Goal: Transaction & Acquisition: Purchase product/service

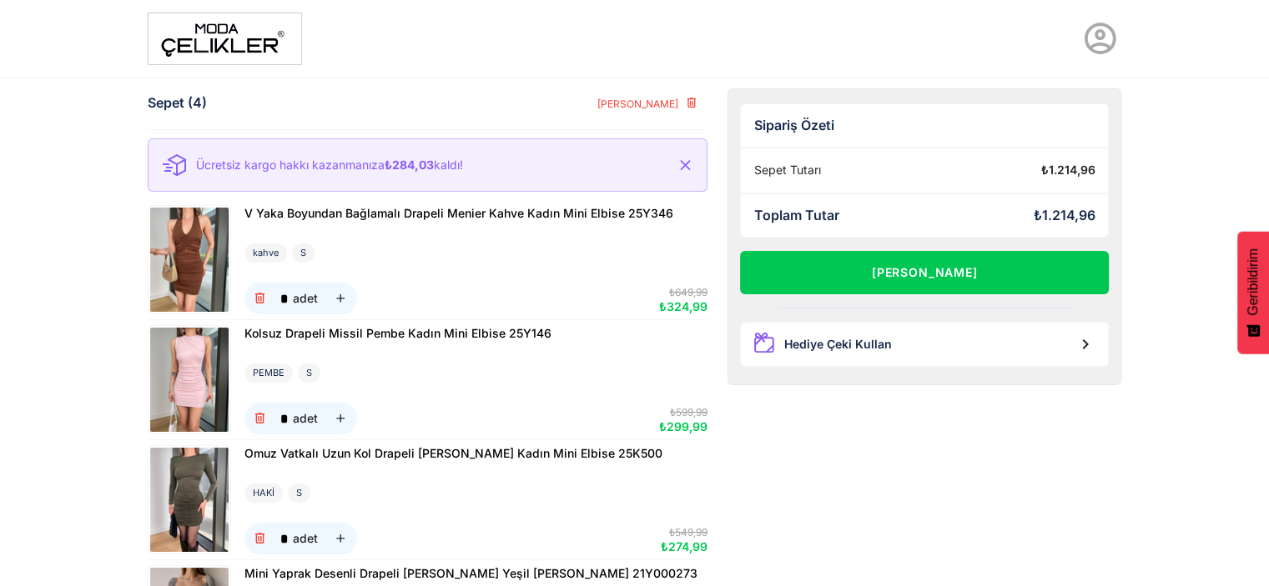
click at [270, 44] on img at bounding box center [225, 39] width 154 height 53
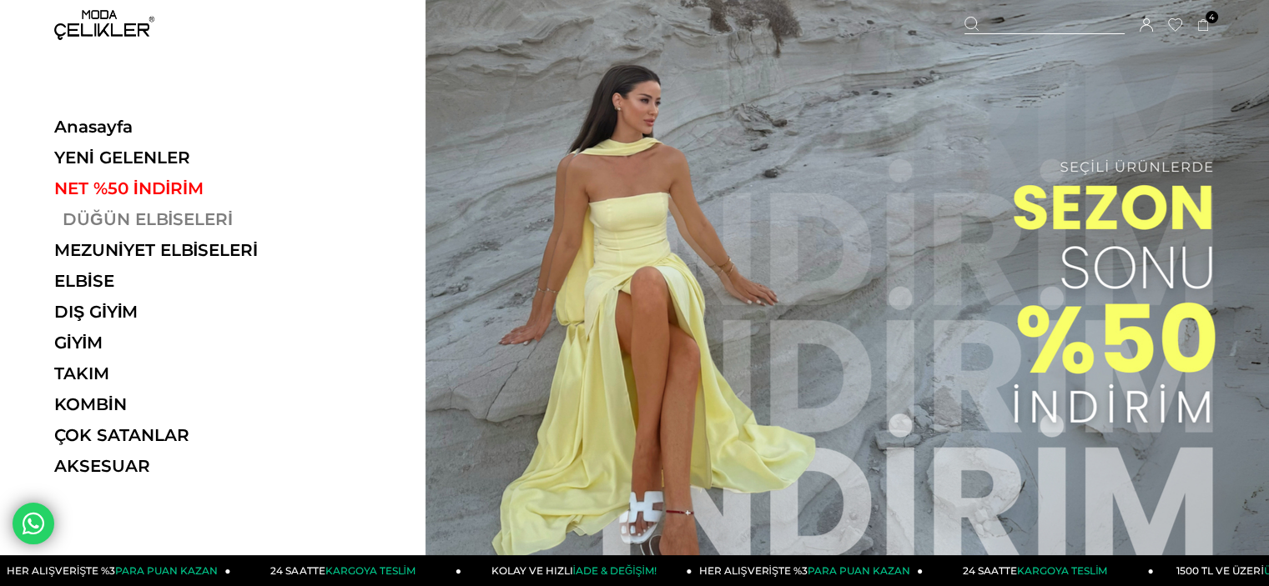
click at [188, 220] on link "DÜĞÜN ELBİSELERİ" at bounding box center [168, 219] width 229 height 20
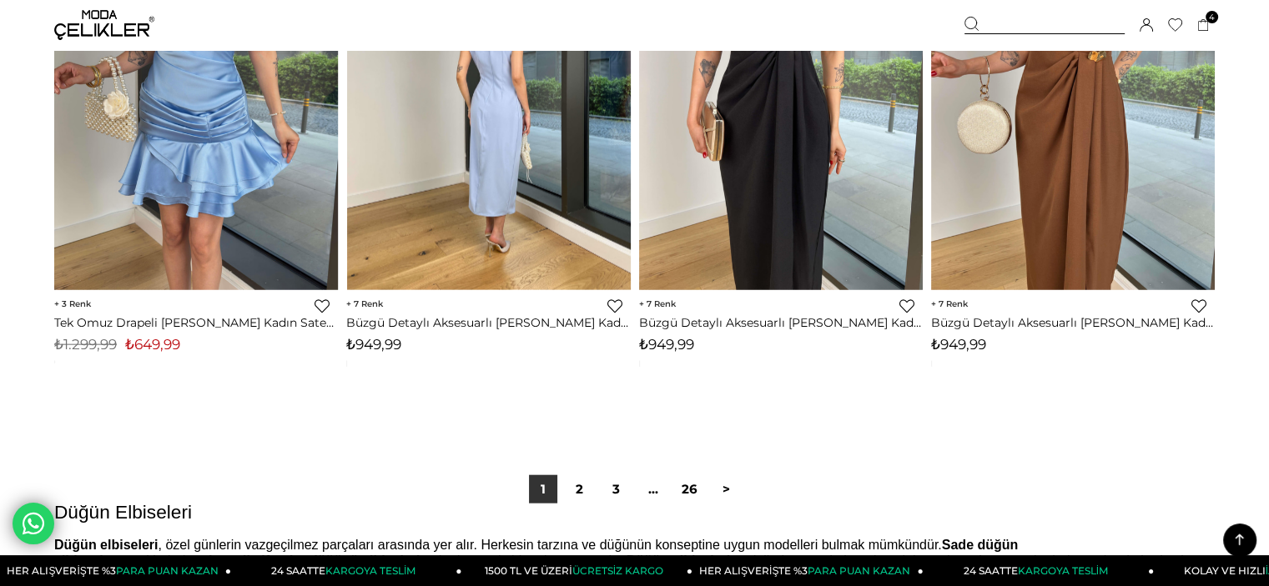
scroll to position [10509, 0]
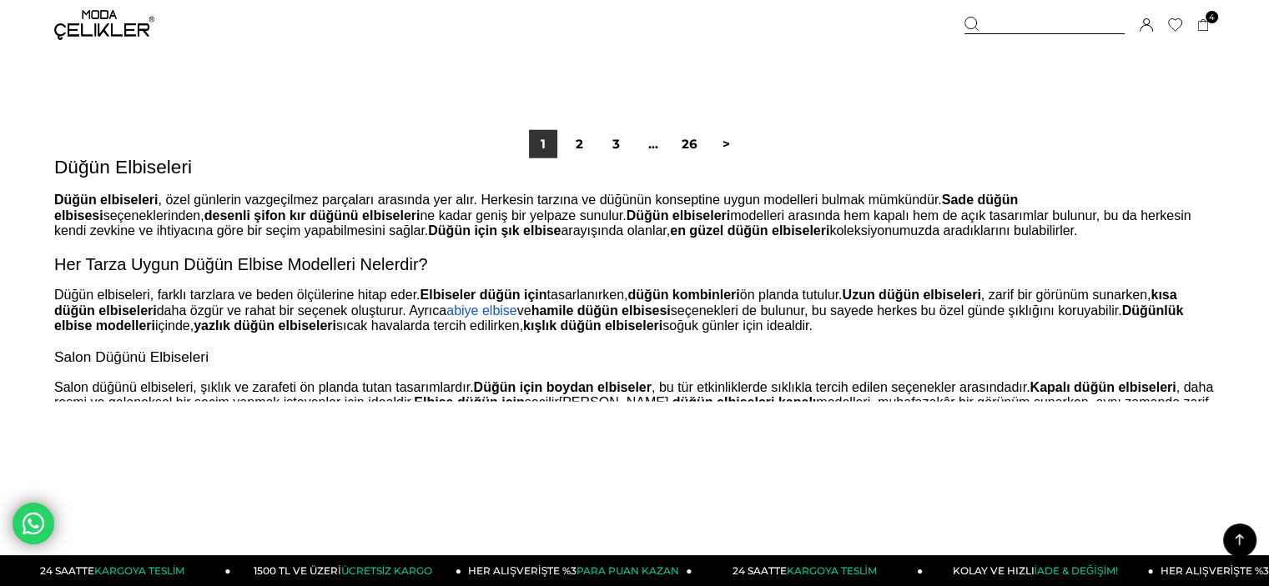
click at [595, 142] on div "1 2 3 ... 26 >" at bounding box center [635, 144] width 220 height 28
click at [590, 143] on link "2" at bounding box center [579, 144] width 28 height 28
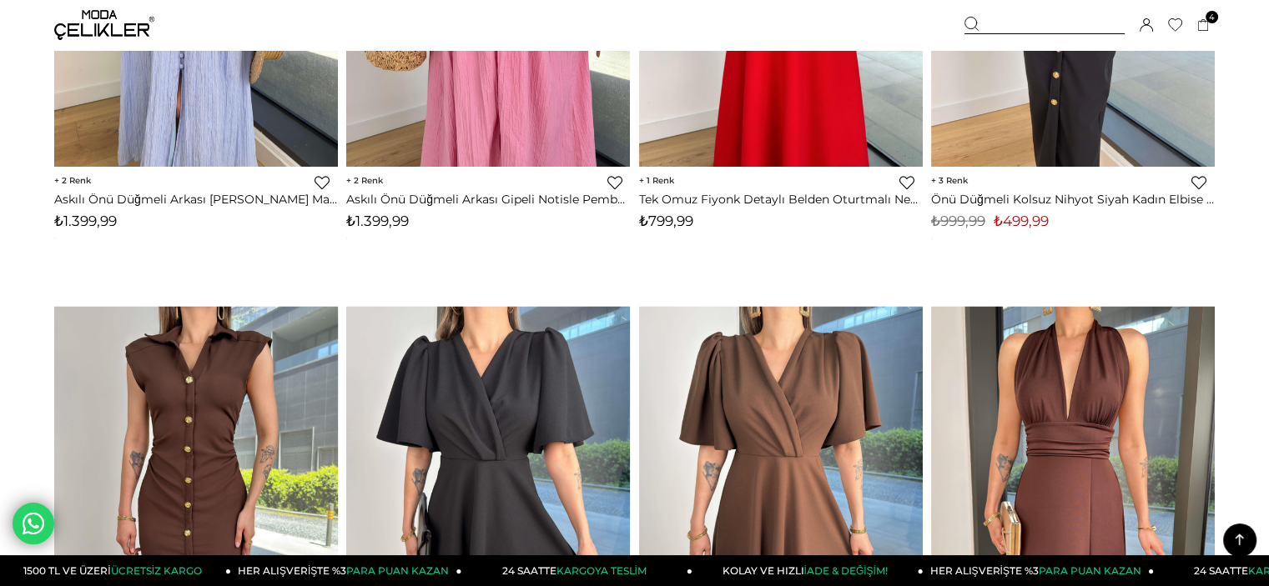
scroll to position [3586, 0]
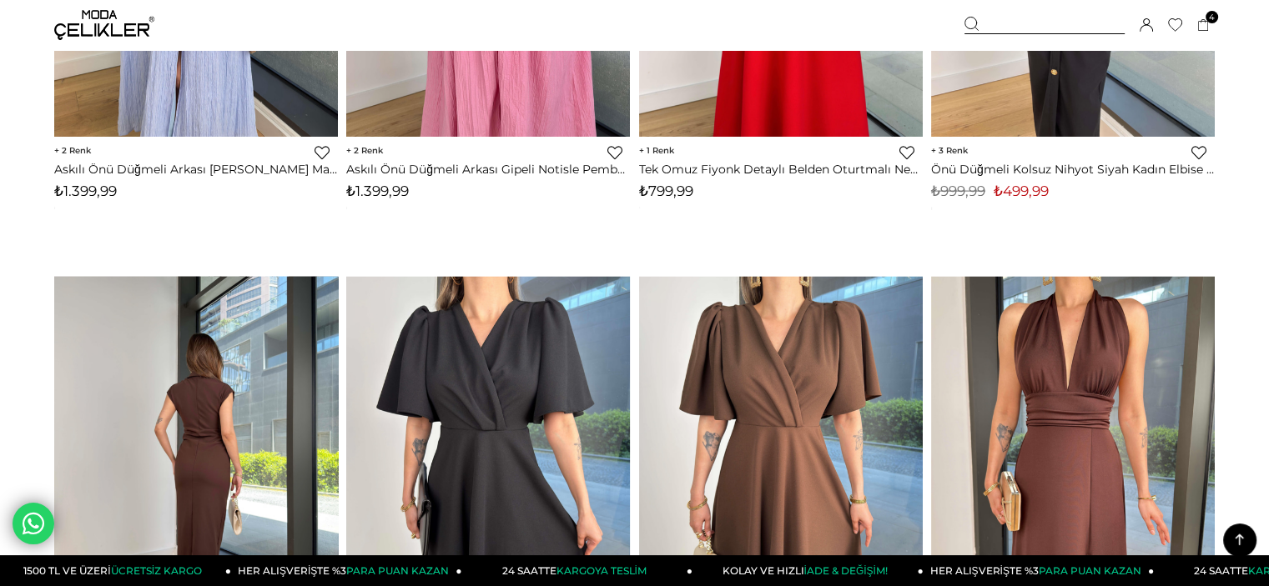
click at [188, 390] on img at bounding box center [196, 466] width 284 height 378
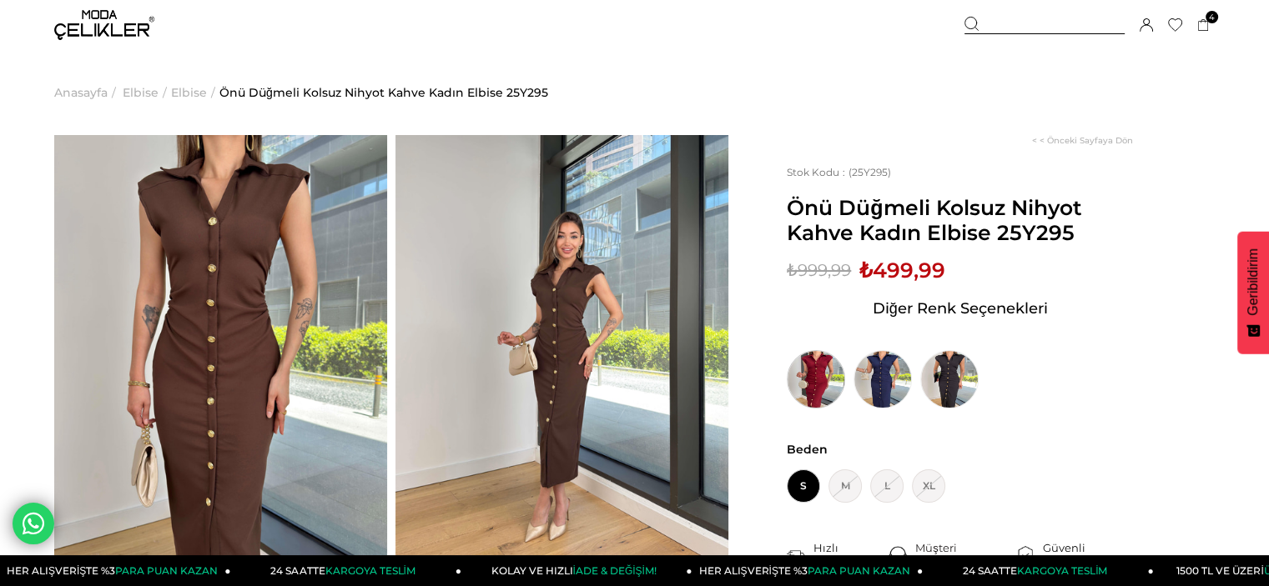
click at [822, 369] on img at bounding box center [815, 379] width 58 height 58
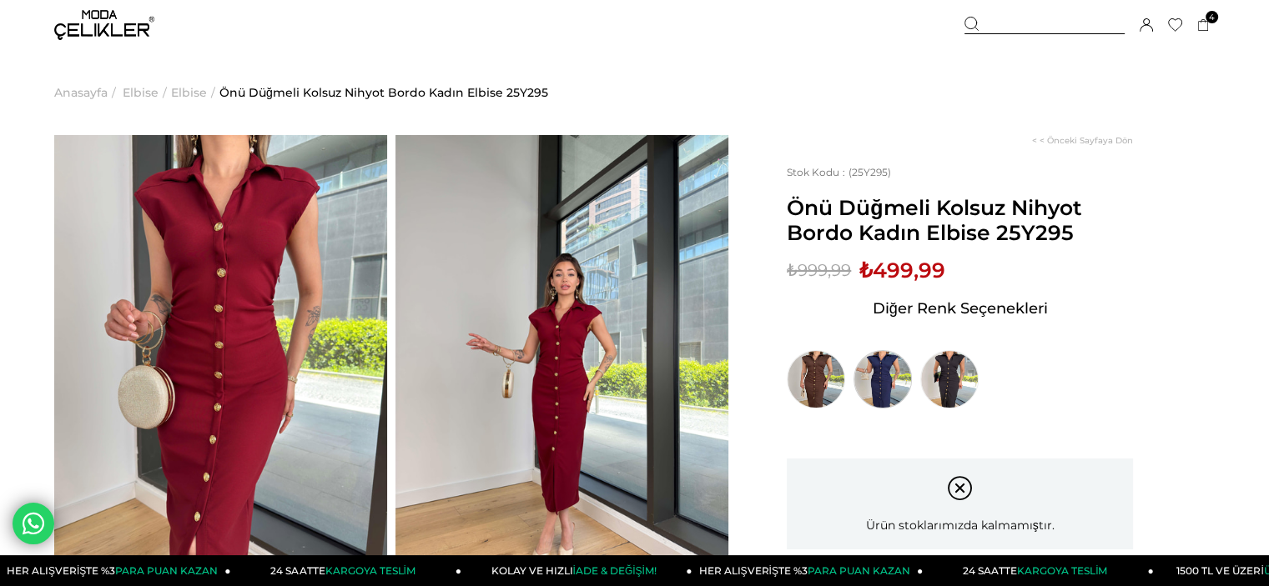
click at [893, 380] on img at bounding box center [882, 379] width 58 height 58
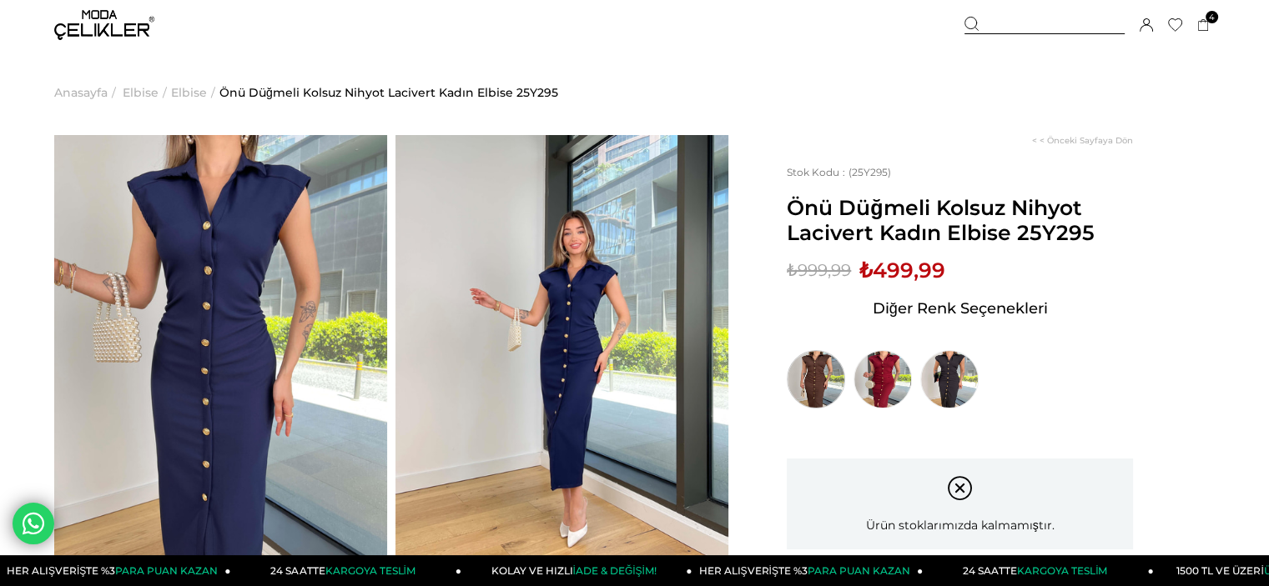
click at [837, 384] on img at bounding box center [815, 379] width 58 height 58
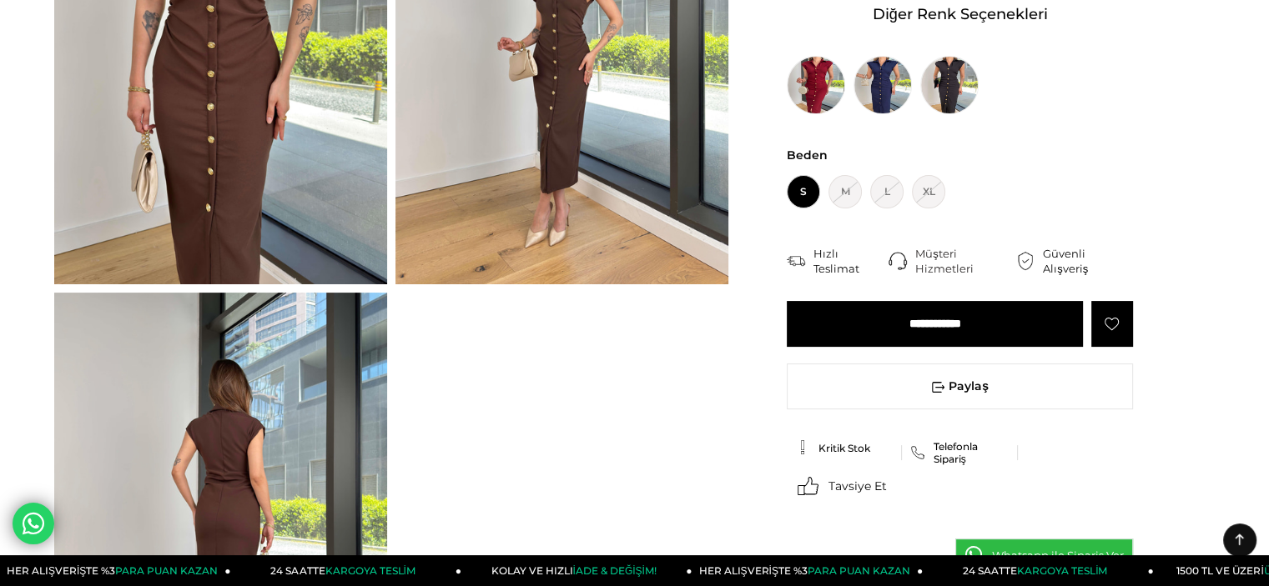
scroll to position [83, 0]
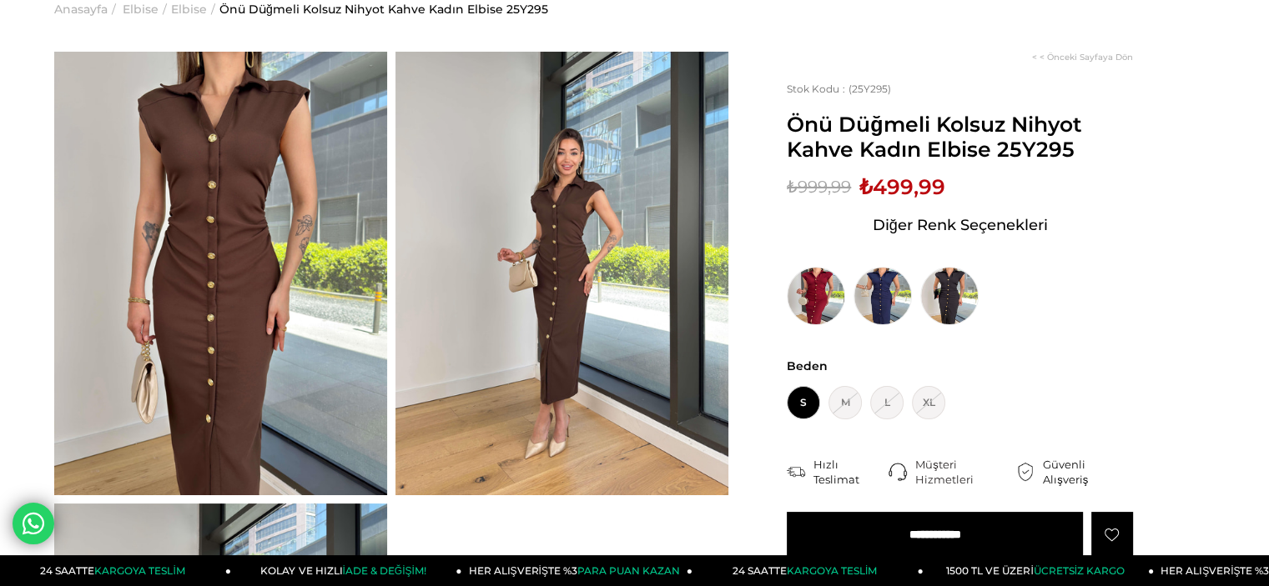
click at [269, 224] on img at bounding box center [220, 274] width 333 height 444
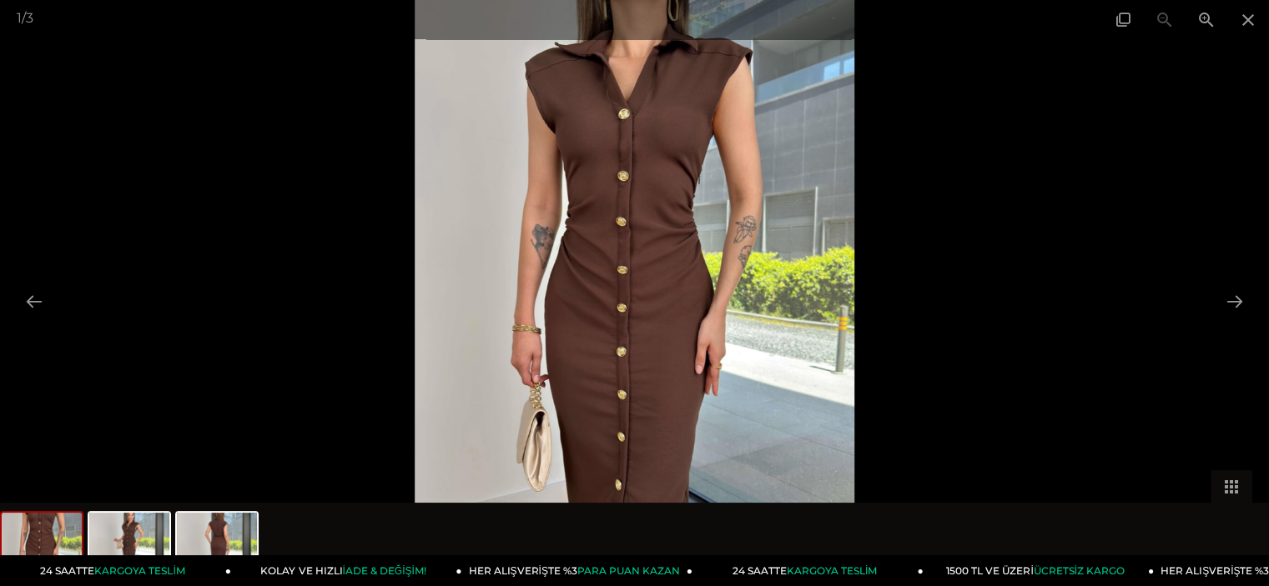
scroll to position [0, 0]
click at [712, 313] on img at bounding box center [635, 293] width 440 height 586
click at [631, 226] on img at bounding box center [635, 293] width 440 height 586
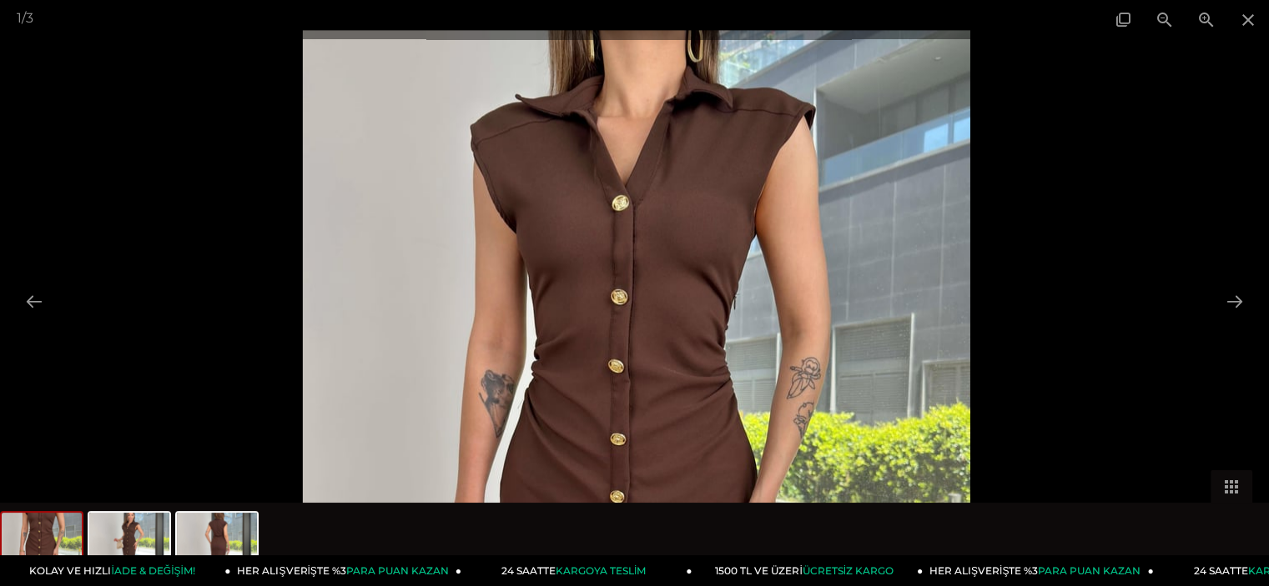
drag, startPoint x: 631, startPoint y: 226, endPoint x: 679, endPoint y: 399, distance: 179.9
click at [679, 399] on img at bounding box center [636, 474] width 666 height 888
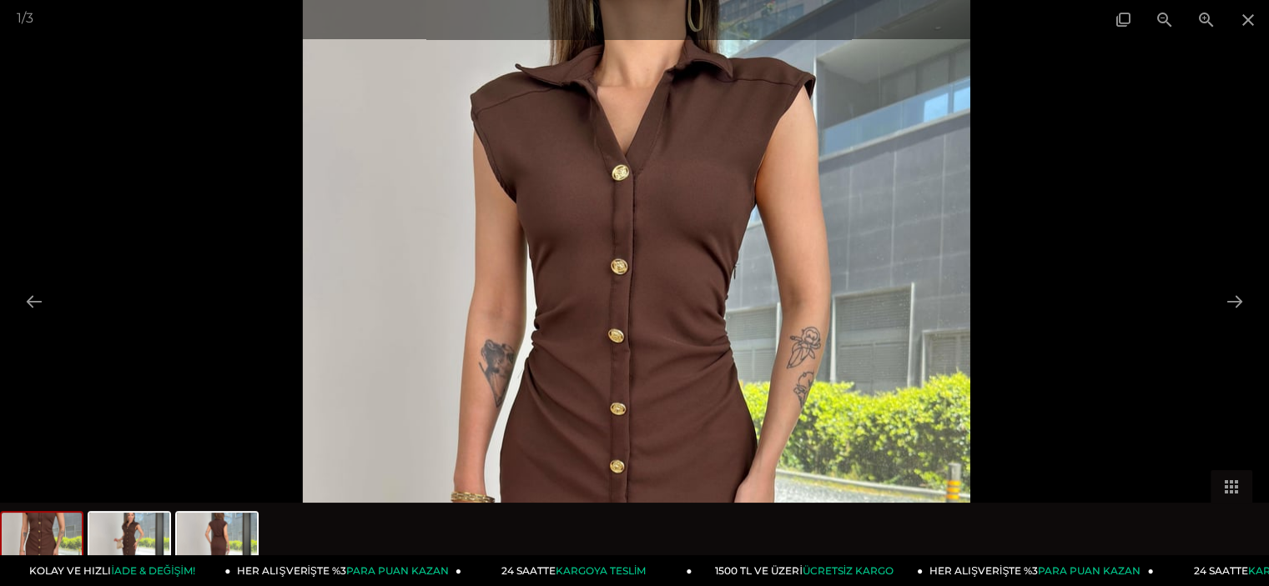
click at [1091, 224] on div at bounding box center [522, 293] width 1269 height 586
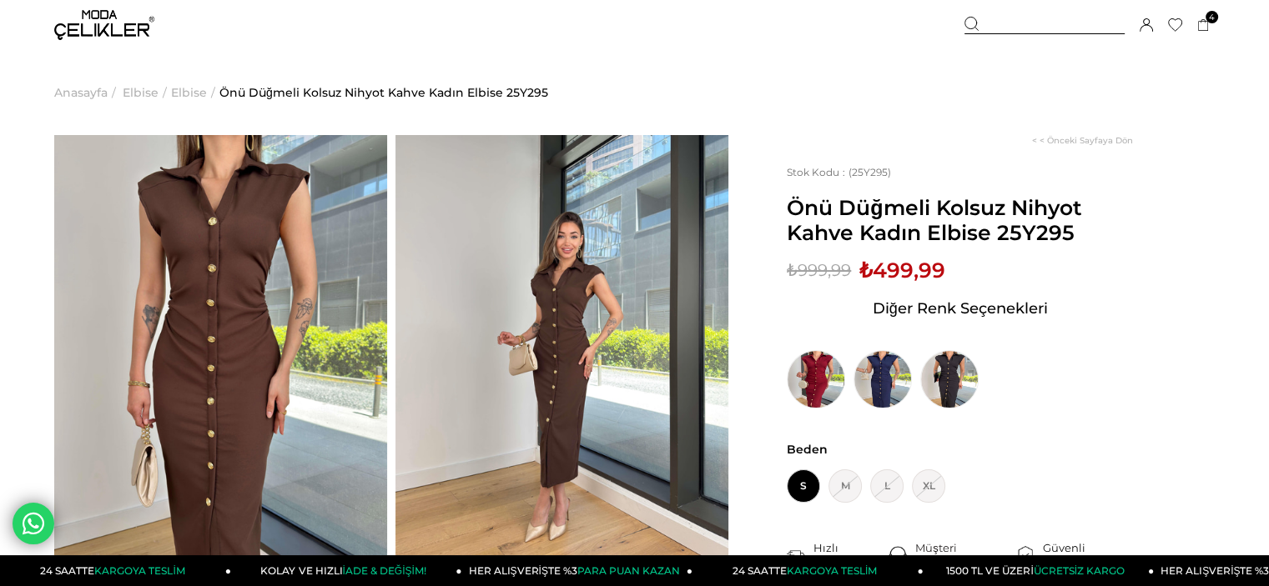
click at [171, 88] on span "Elbise" at bounding box center [189, 92] width 36 height 85
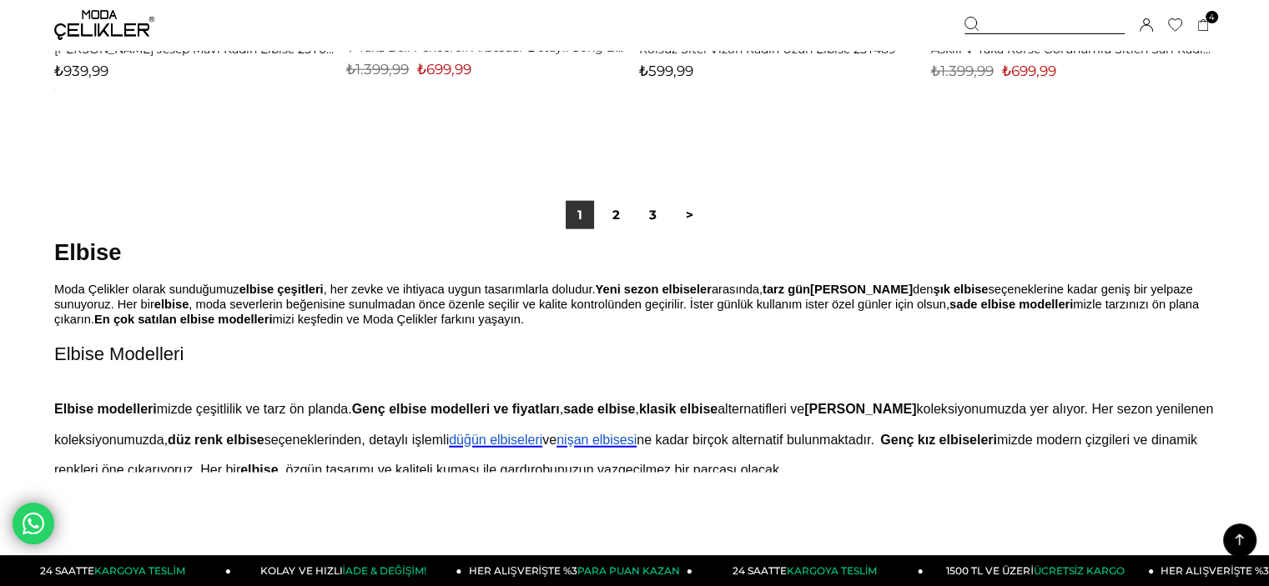
scroll to position [10425, 0]
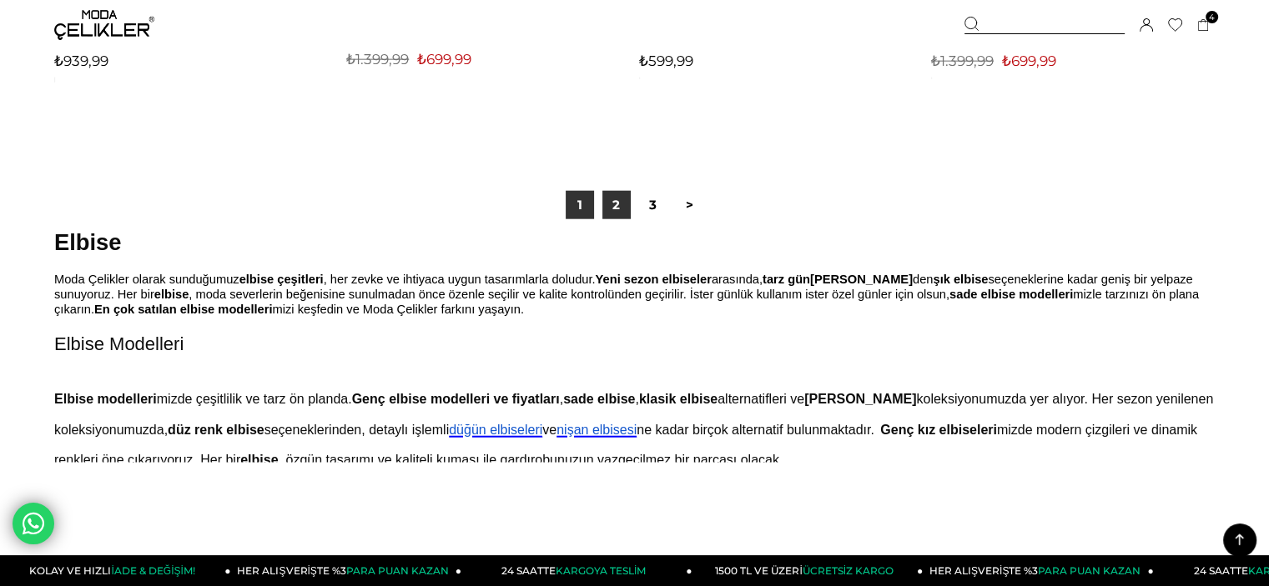
click at [616, 212] on link "2" at bounding box center [616, 205] width 28 height 28
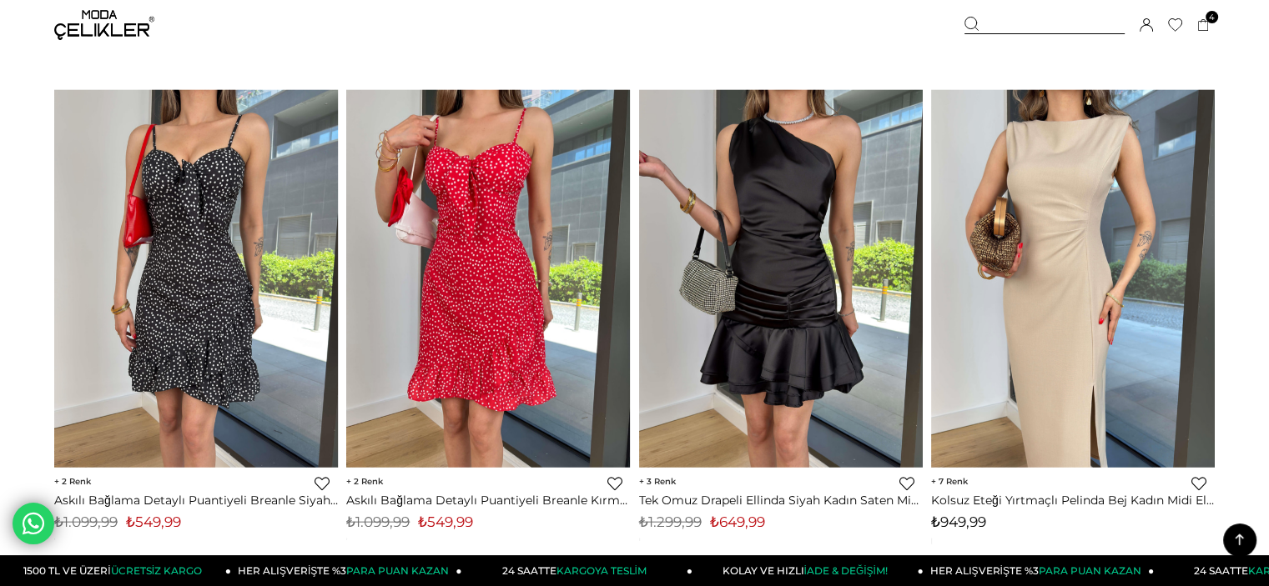
scroll to position [10008, 0]
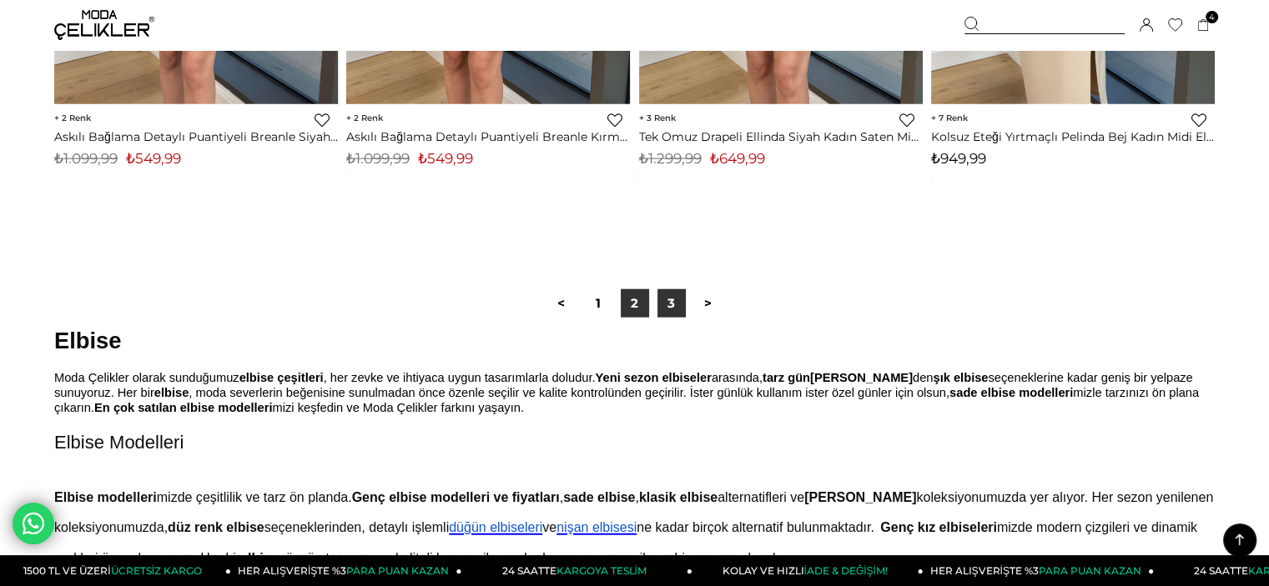
click at [671, 302] on link "3" at bounding box center [671, 303] width 28 height 28
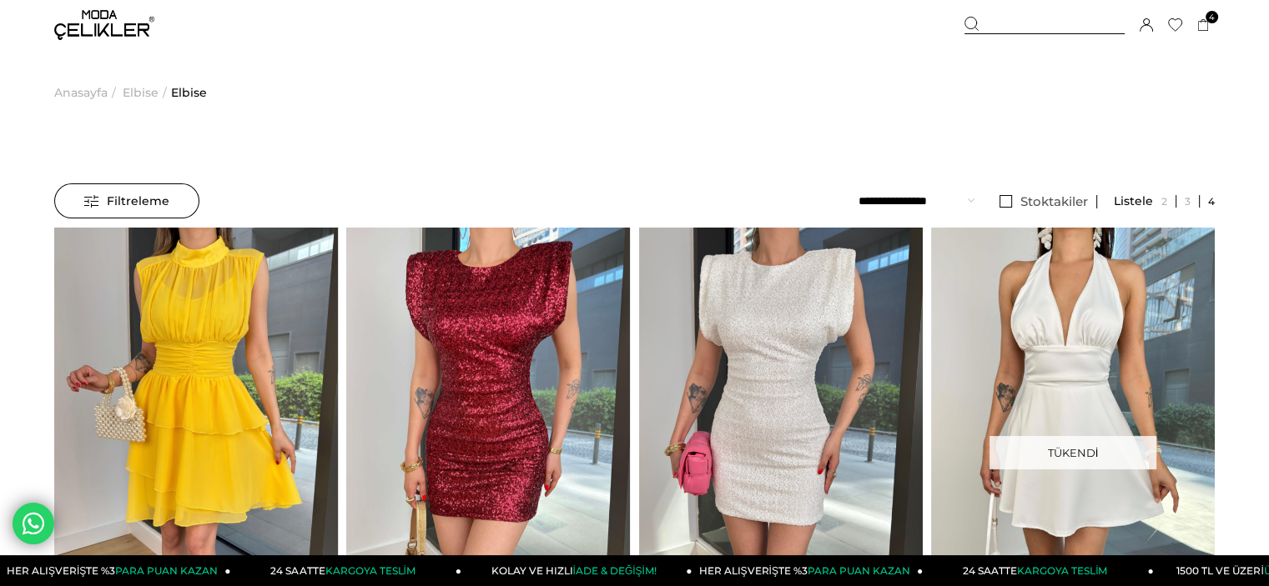
click at [66, 34] on img at bounding box center [104, 25] width 100 height 30
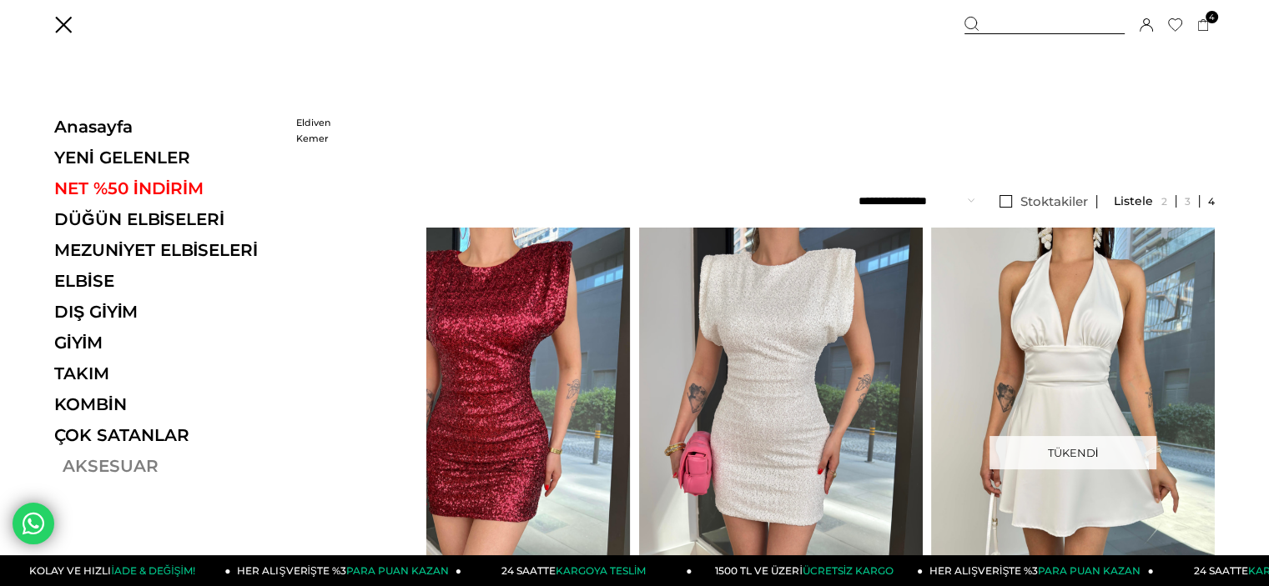
click at [120, 465] on link "AKSESUAR" at bounding box center [168, 466] width 229 height 20
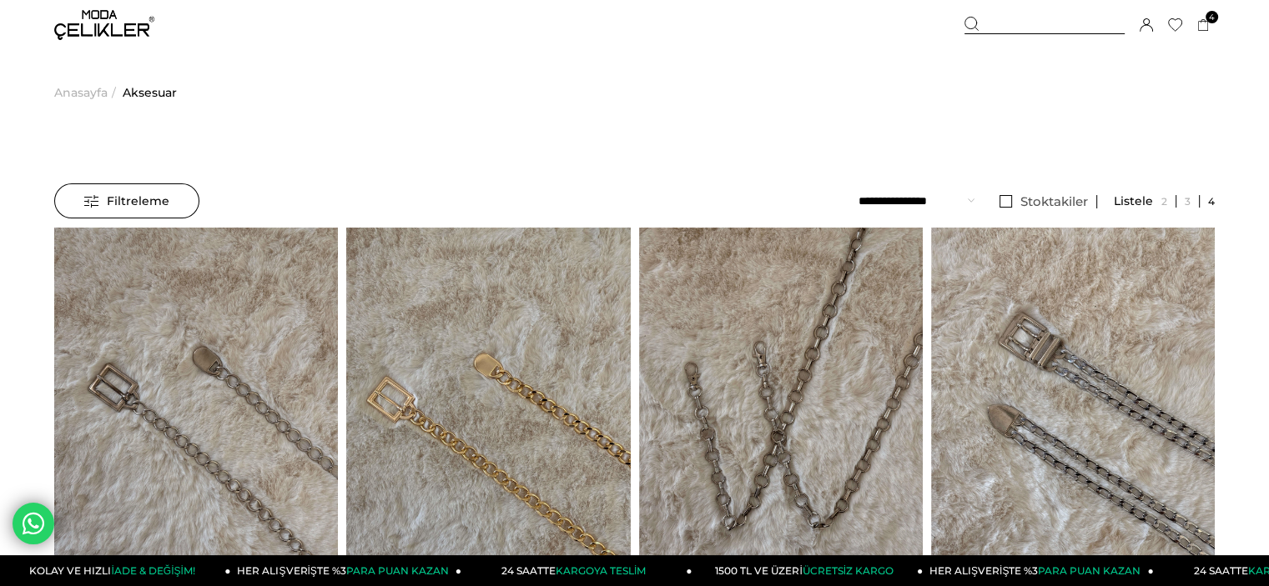
click at [153, 42] on div "Üye Girişi Üye Ol Hesabım Çıkış Yap Sepetim Favorilerim Yardım" at bounding box center [104, 25] width 100 height 50
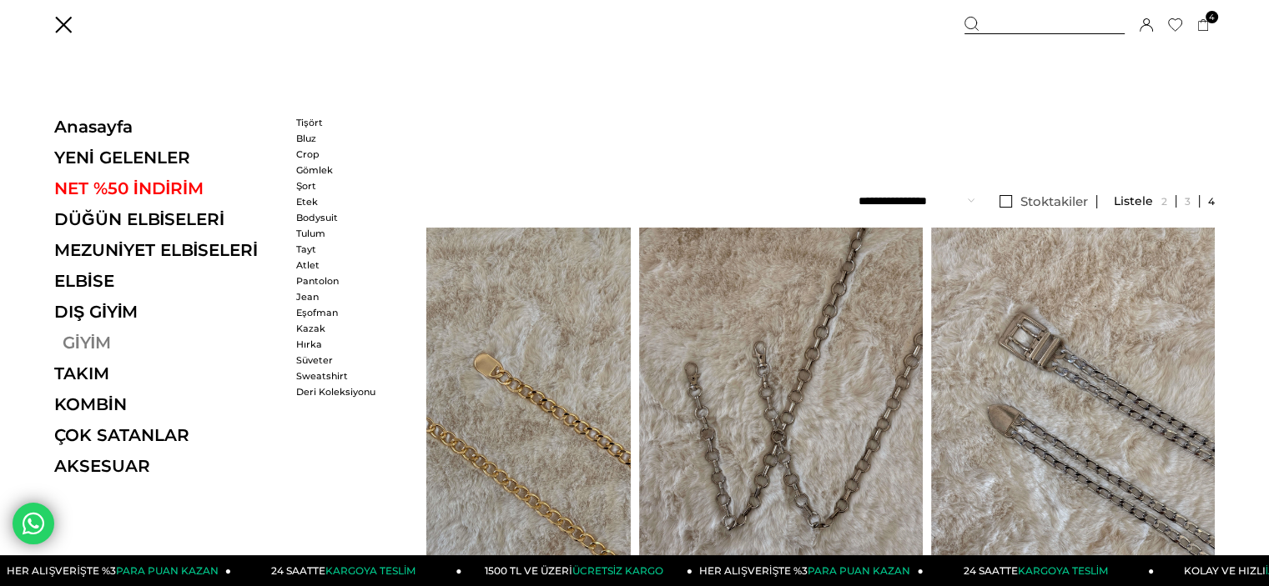
click at [101, 352] on link "GİYİM" at bounding box center [168, 343] width 229 height 20
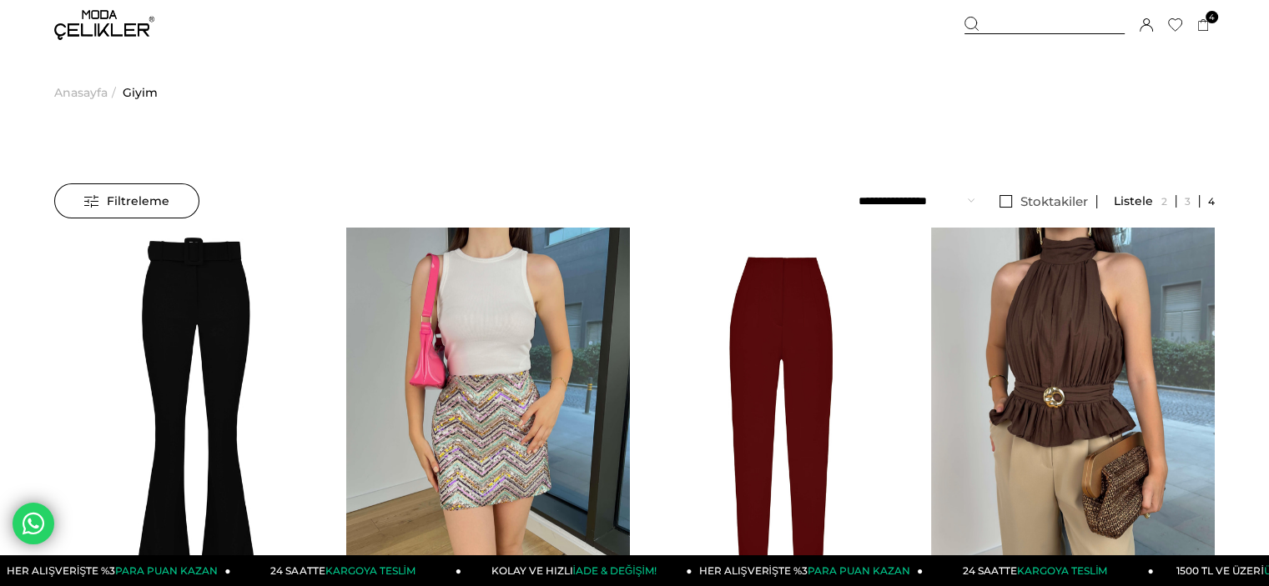
click at [929, 199] on select "**********" at bounding box center [916, 200] width 116 height 35
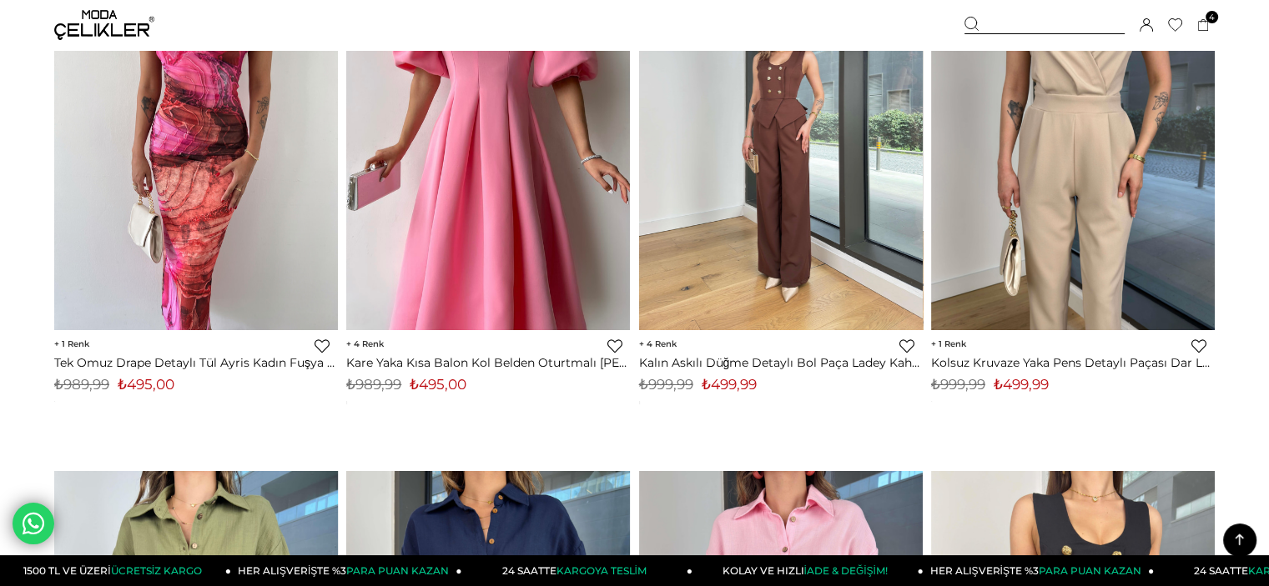
scroll to position [5922, 0]
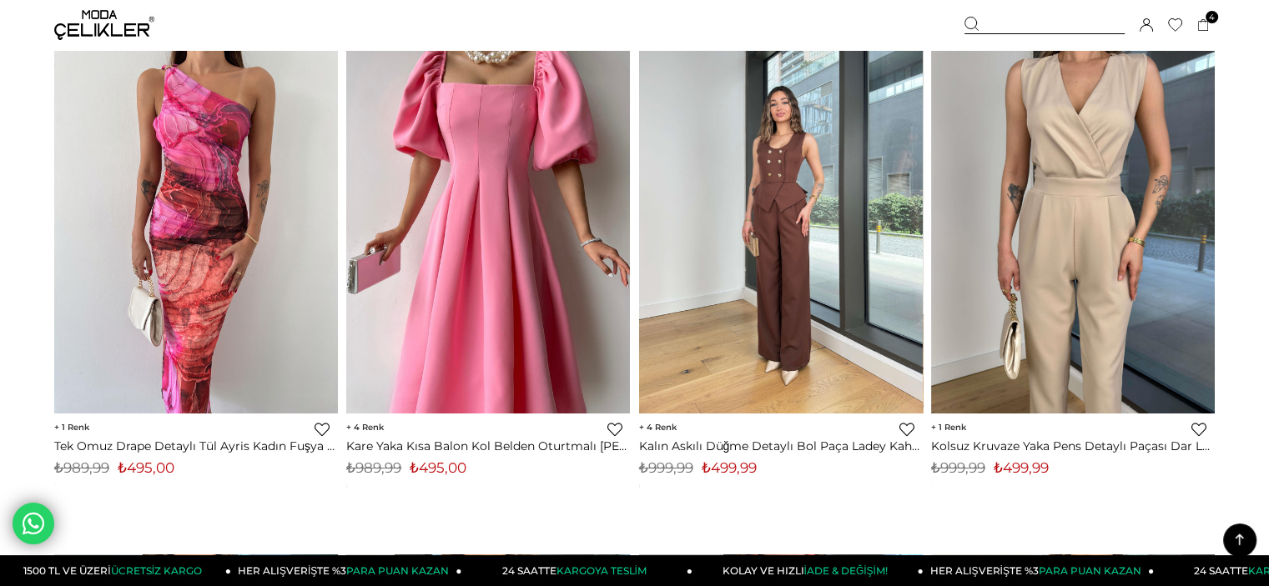
click at [741, 177] on img at bounding box center [781, 225] width 284 height 378
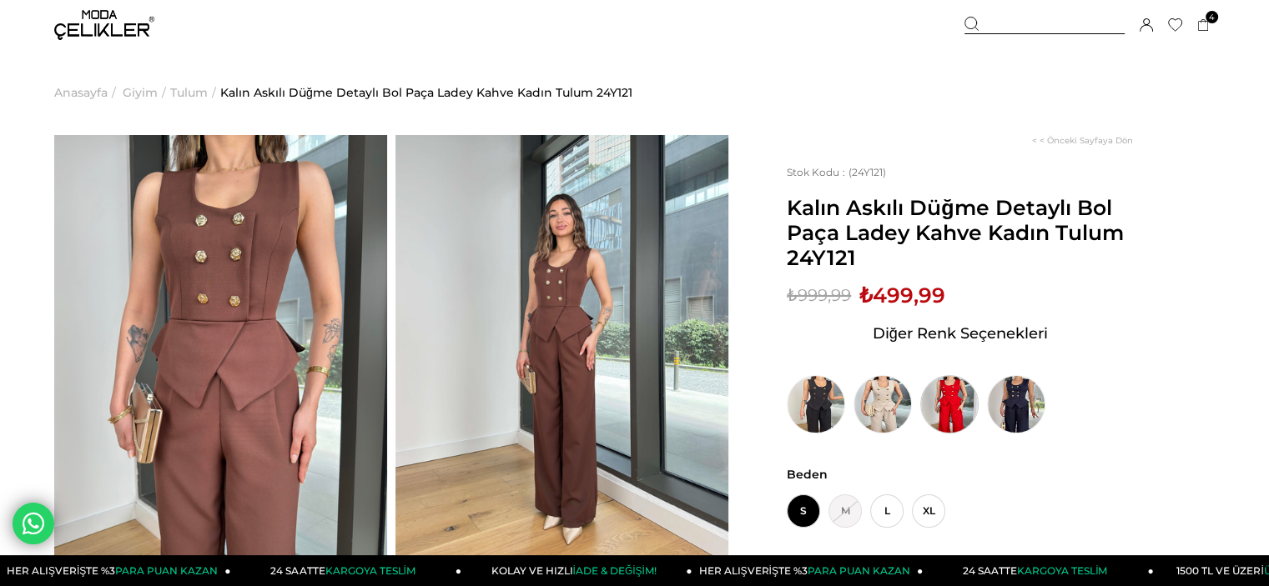
click at [958, 407] on img at bounding box center [949, 404] width 58 height 58
click at [963, 399] on img at bounding box center [949, 404] width 58 height 58
click at [964, 399] on img at bounding box center [949, 404] width 58 height 58
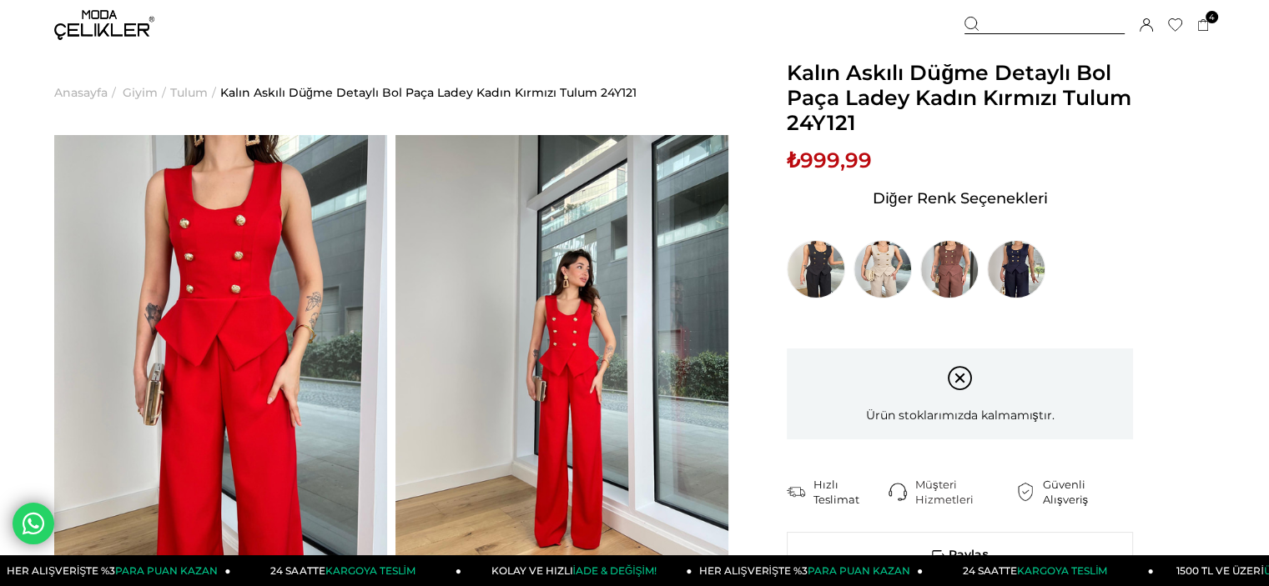
scroll to position [167, 0]
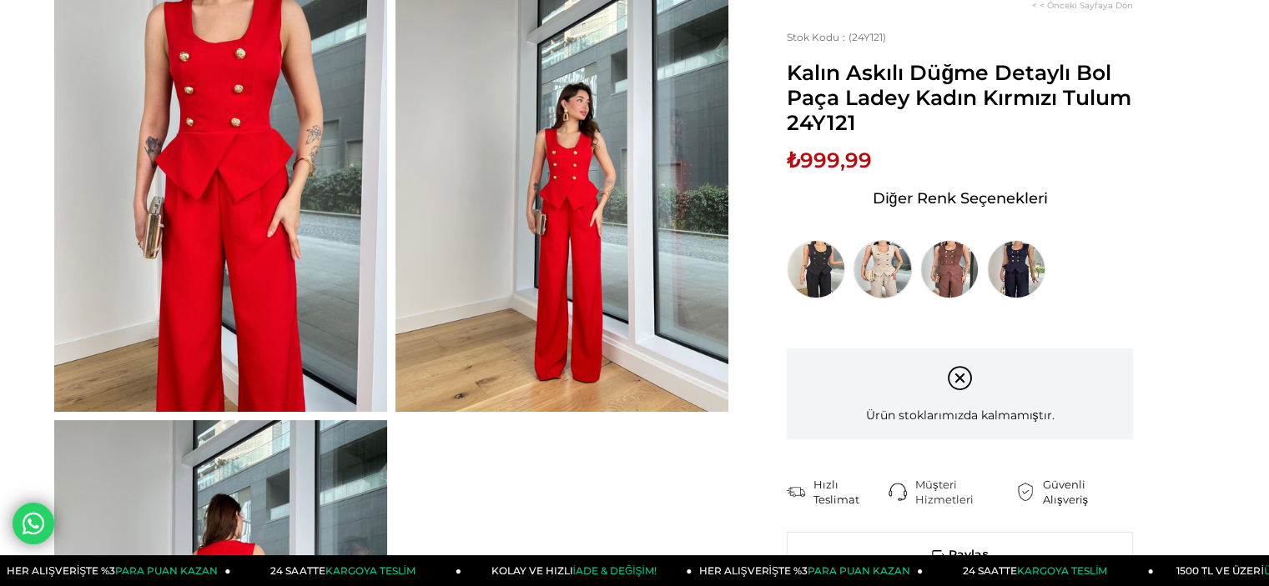
click at [868, 263] on img at bounding box center [882, 269] width 58 height 58
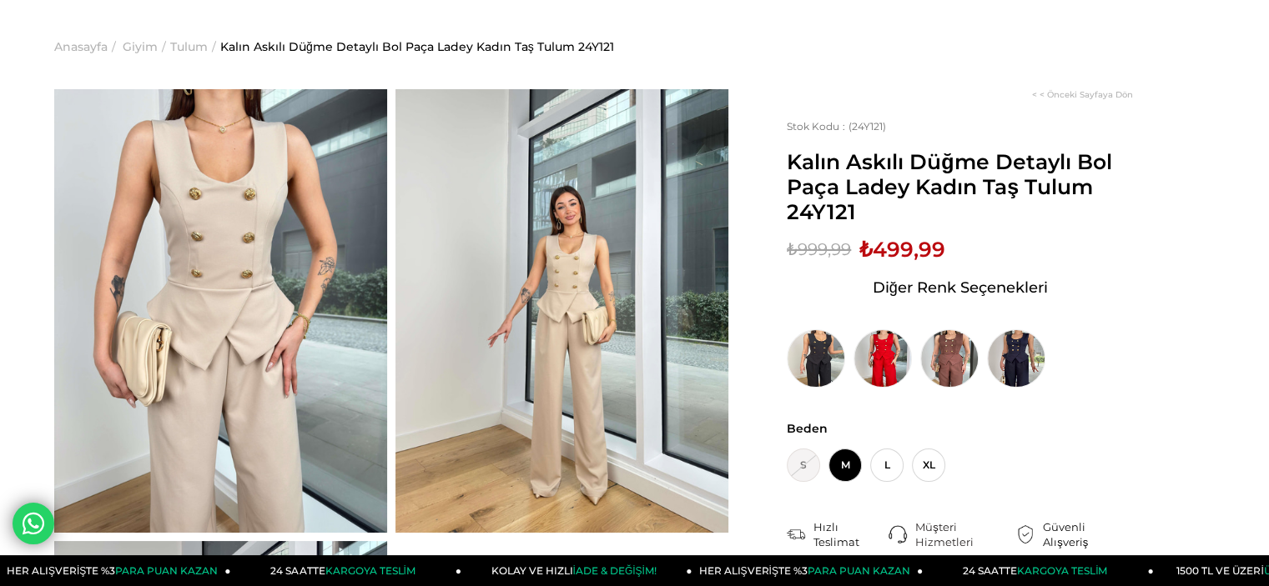
scroll to position [83, 0]
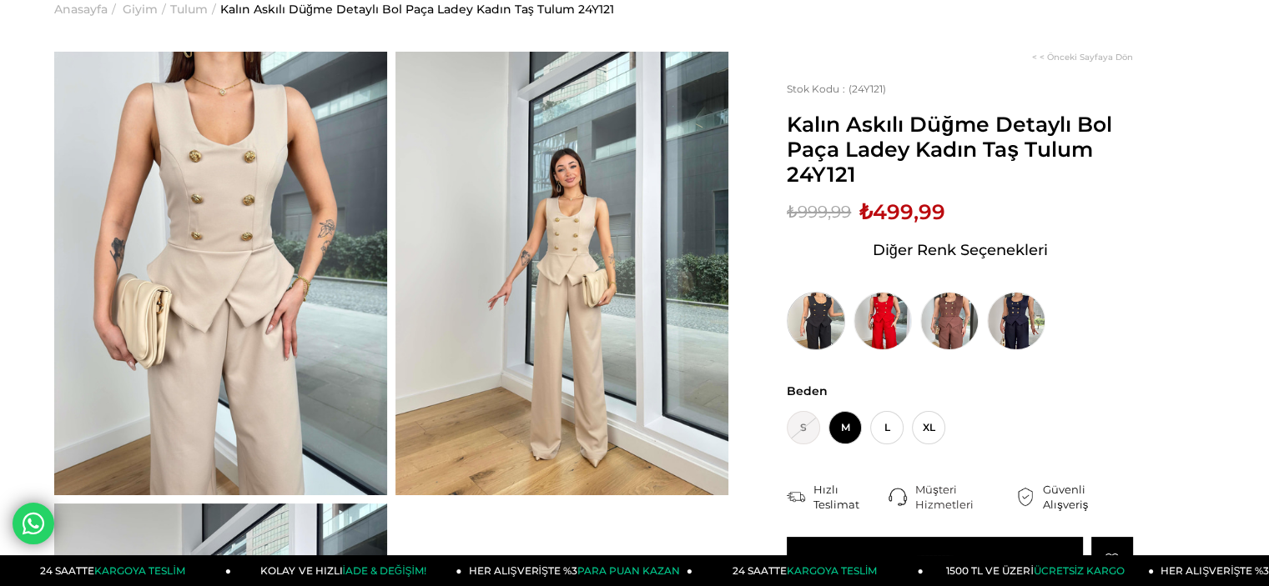
click at [839, 311] on img at bounding box center [815, 321] width 58 height 58
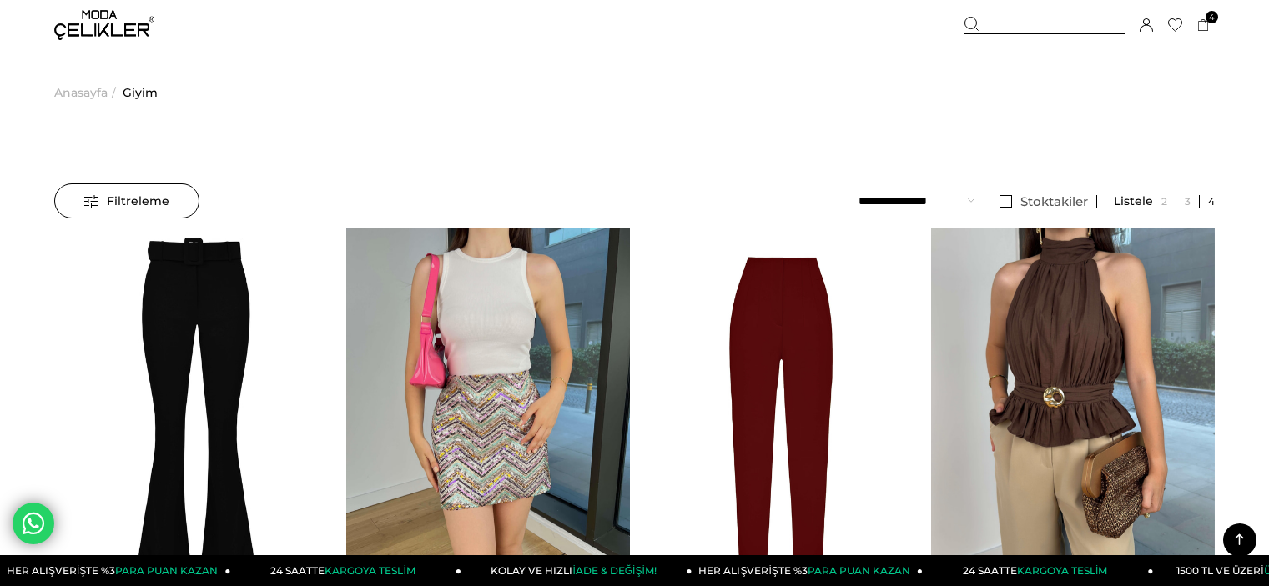
select select "*"
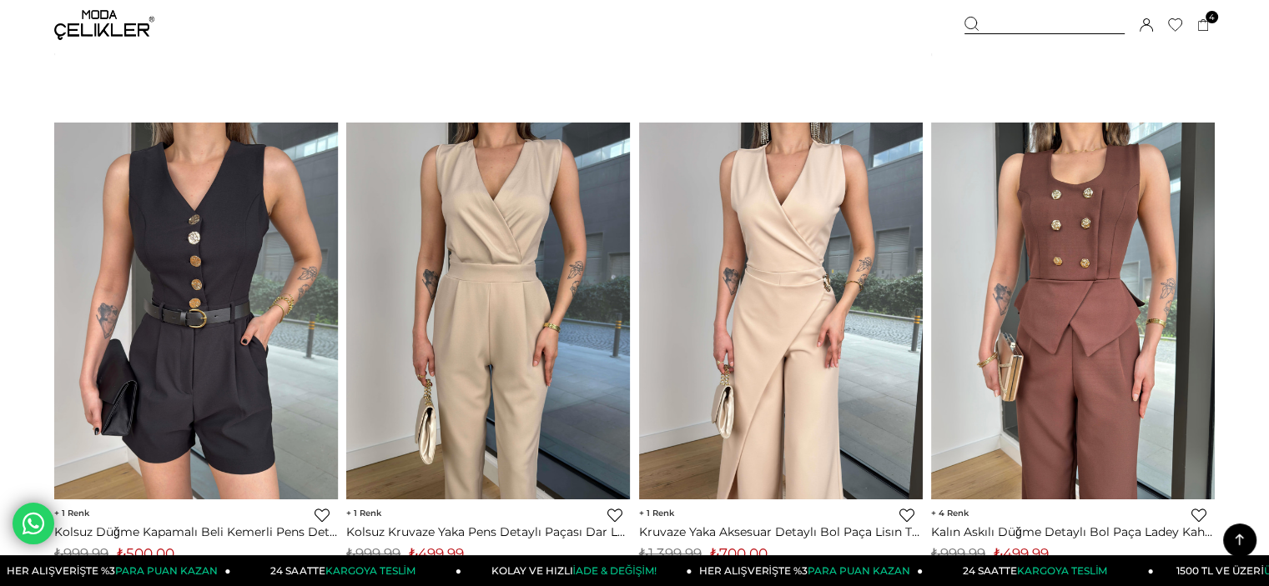
scroll to position [6880, 0]
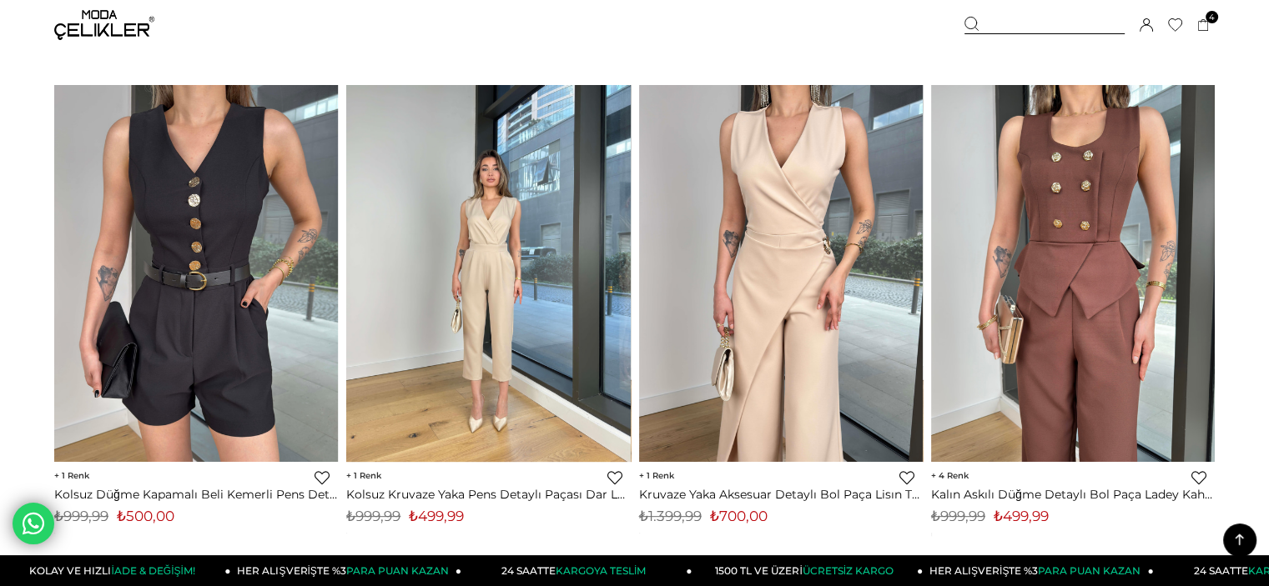
click at [447, 328] on img at bounding box center [488, 273] width 284 height 378
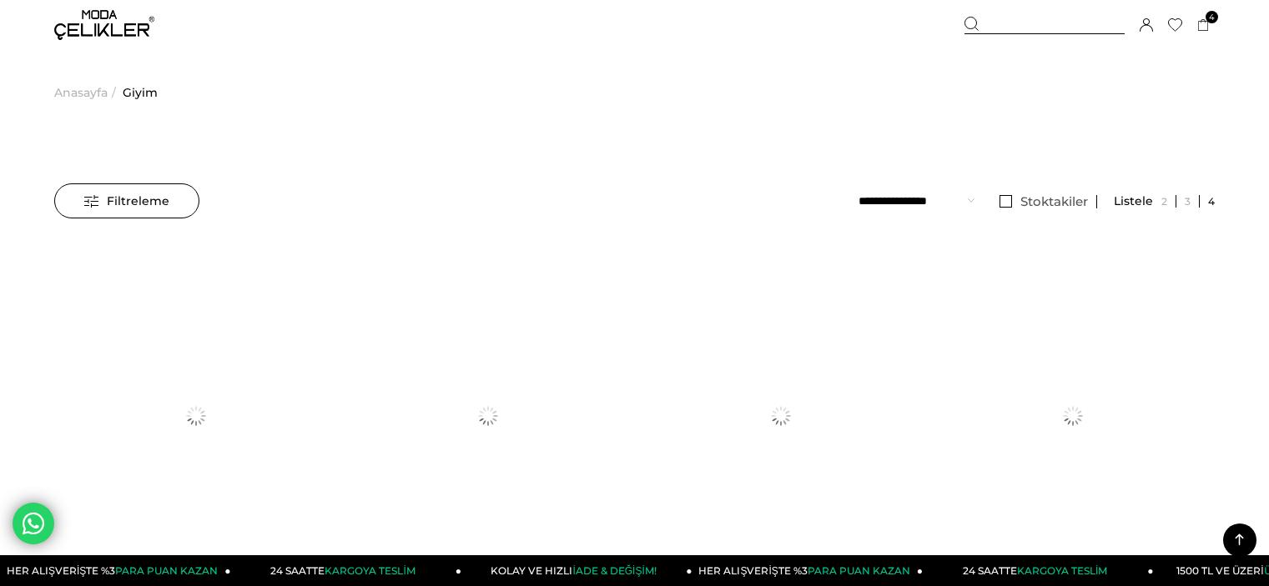
select select "*"
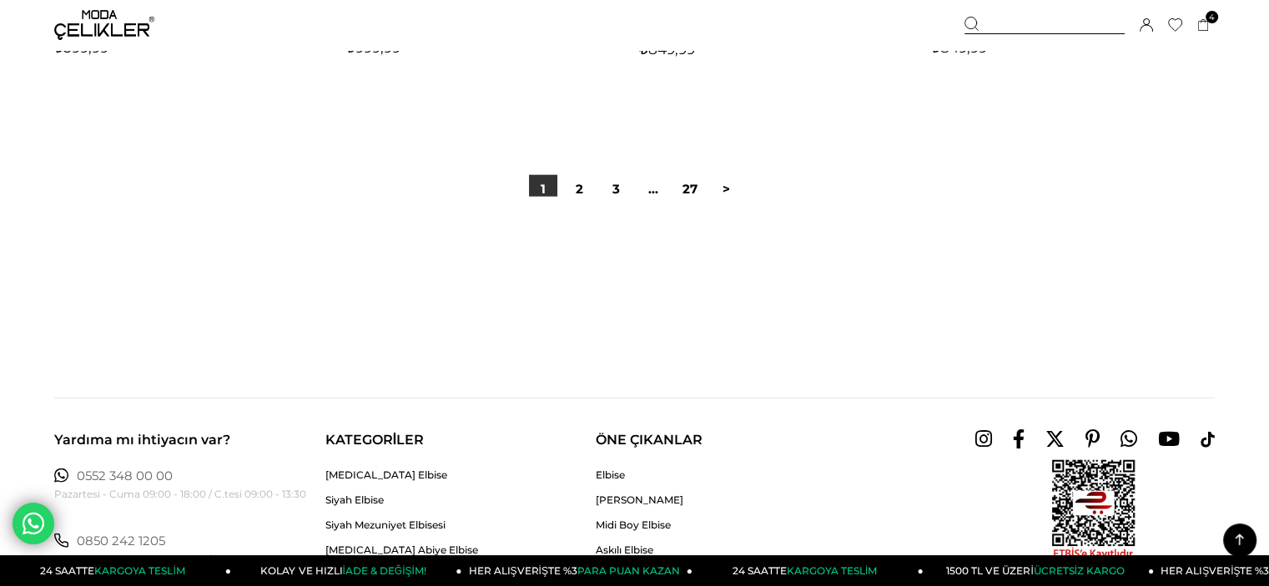
scroll to position [10466, 0]
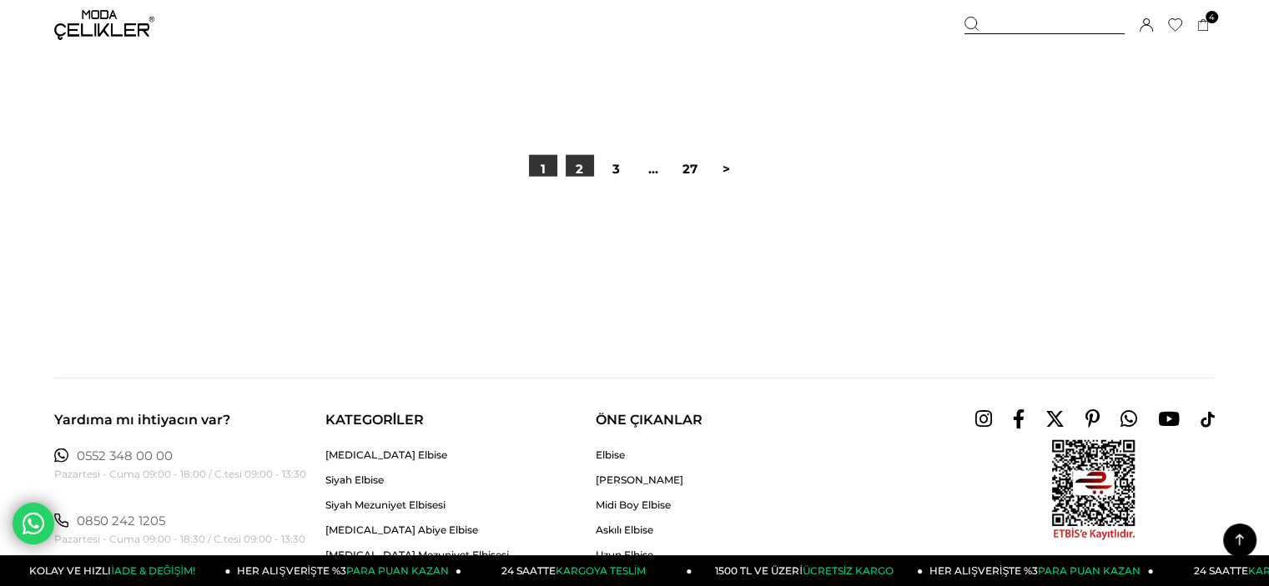
click at [580, 174] on link "2" at bounding box center [579, 169] width 28 height 28
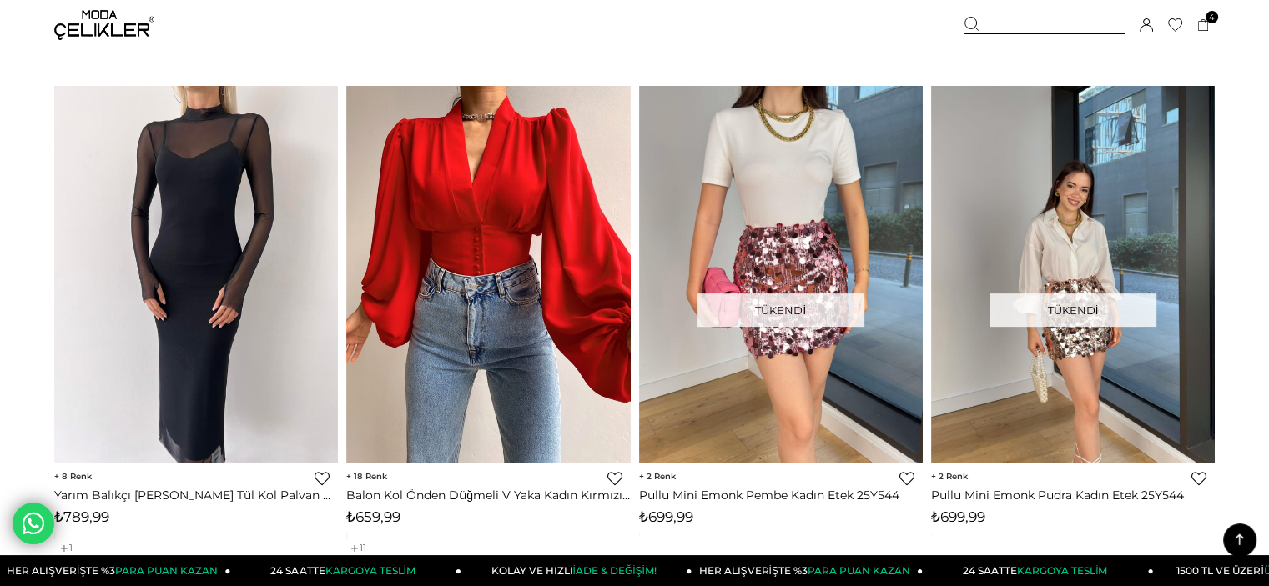
scroll to position [7423, 0]
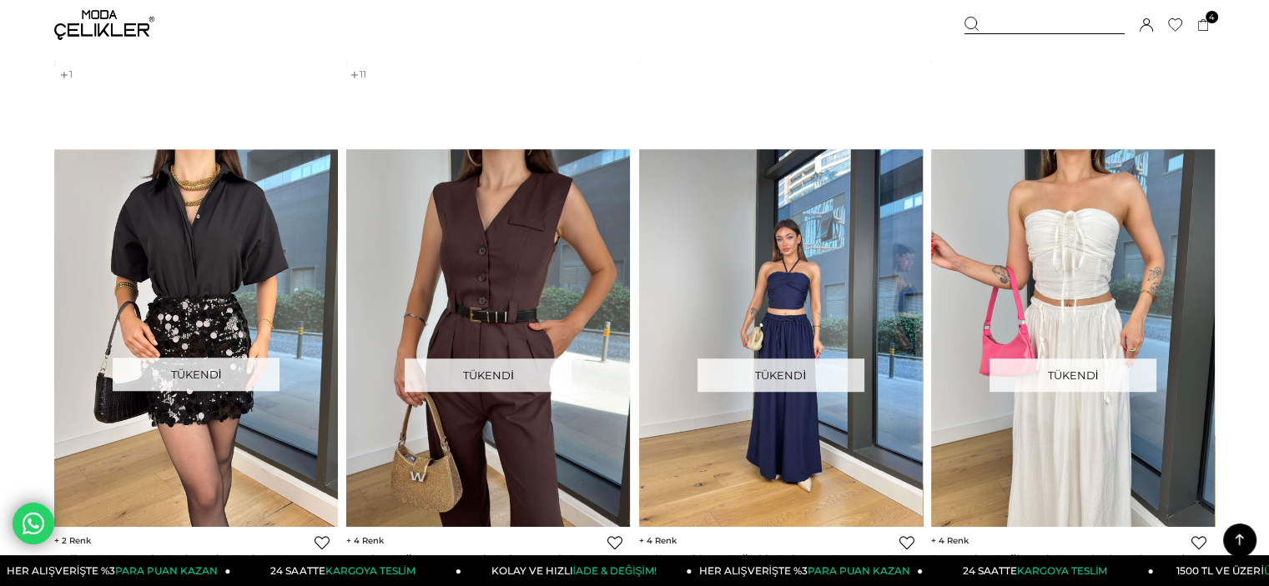
click at [1241, 537] on icon at bounding box center [1239, 541] width 8 height 12
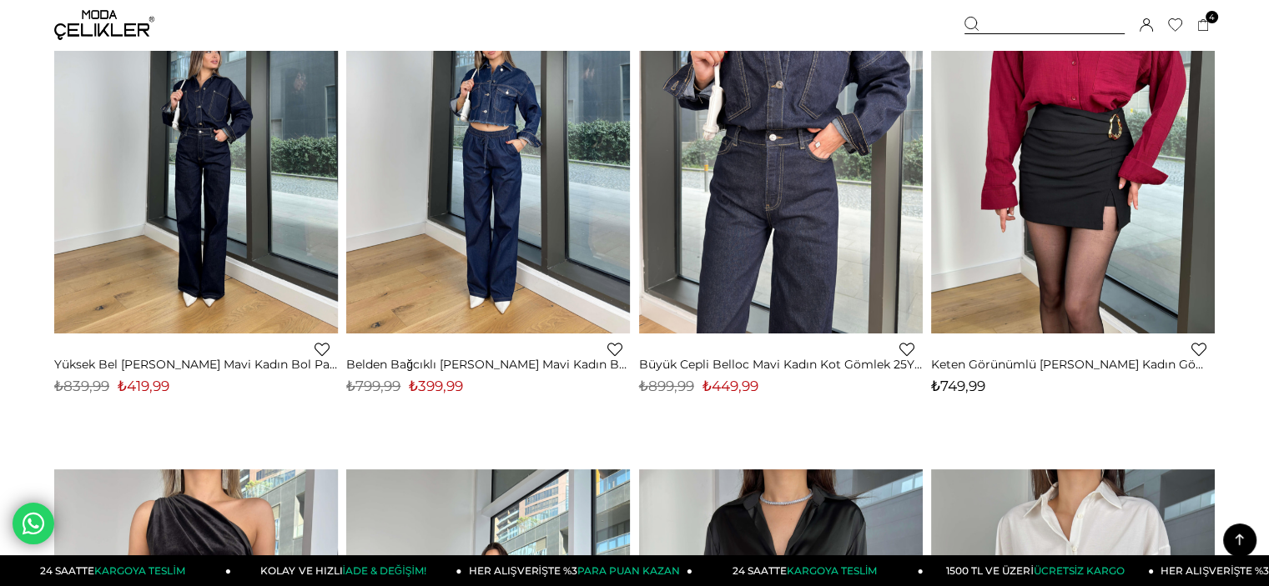
scroll to position [0, 0]
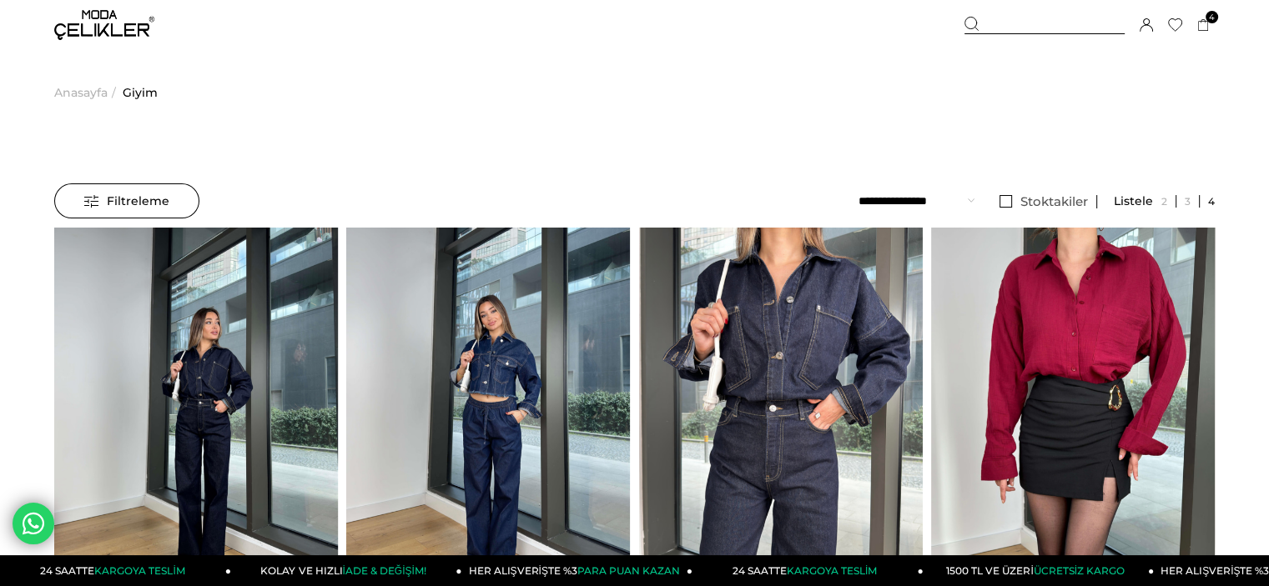
click at [100, 96] on span "Anasayfa" at bounding box center [80, 92] width 53 height 85
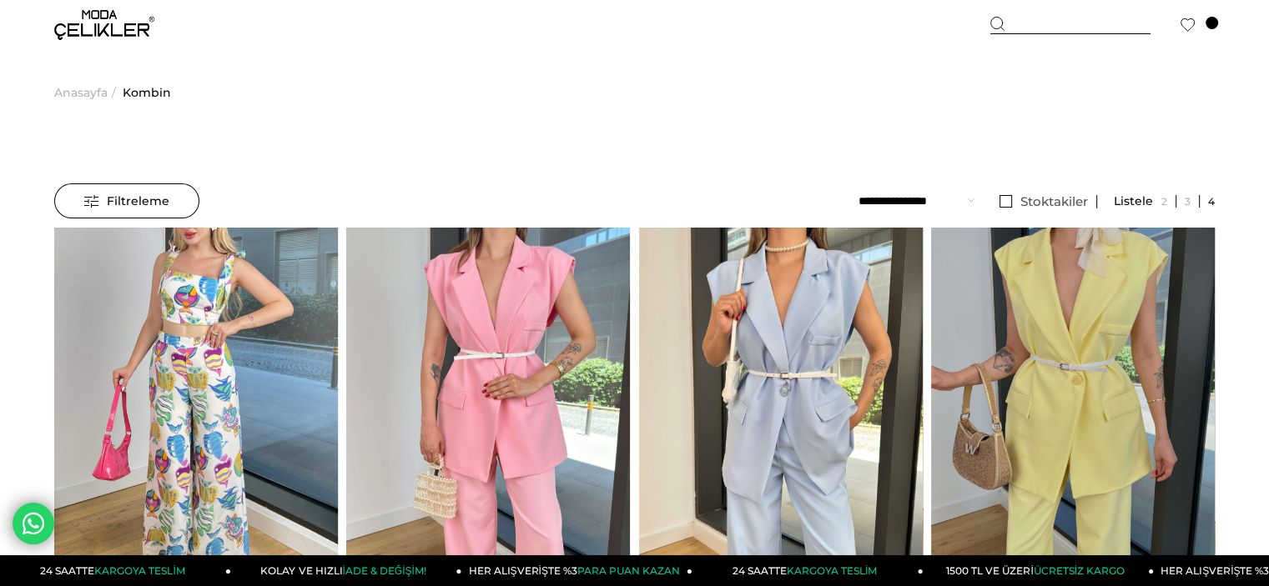
click at [1216, 33] on div "Menü Üye Girişi Üye Ol Hesabım Çıkış Yap Sepetim Favorilerim Yardım Sepetim Ürü…" at bounding box center [634, 25] width 1269 height 50
click at [1213, 24] on span at bounding box center [1211, 23] width 13 height 13
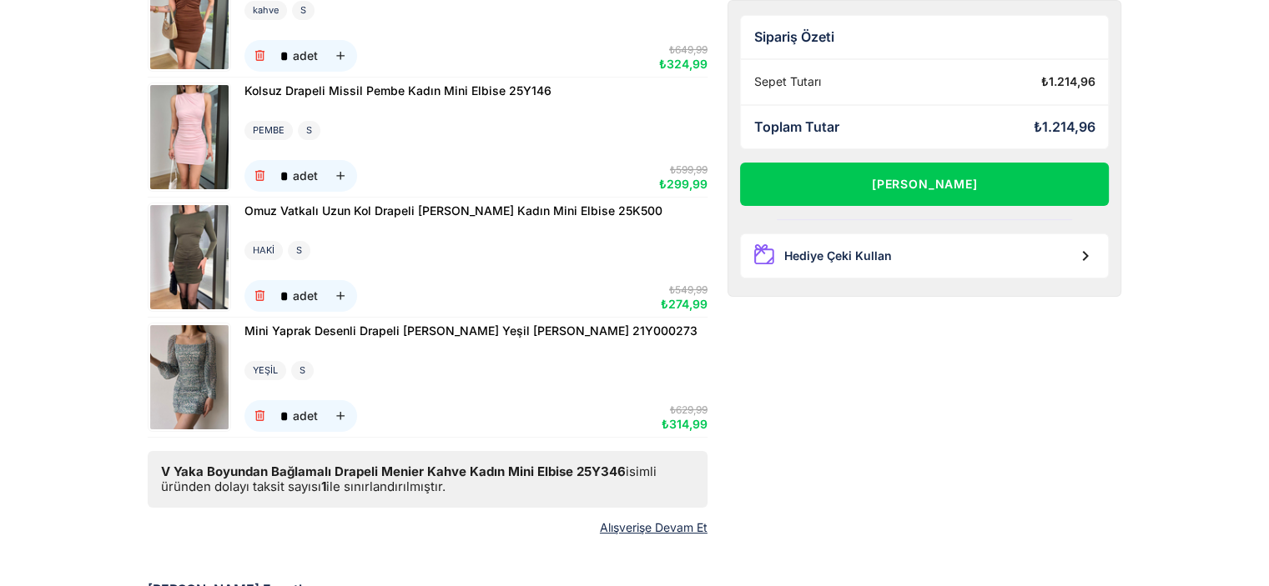
scroll to position [250, 0]
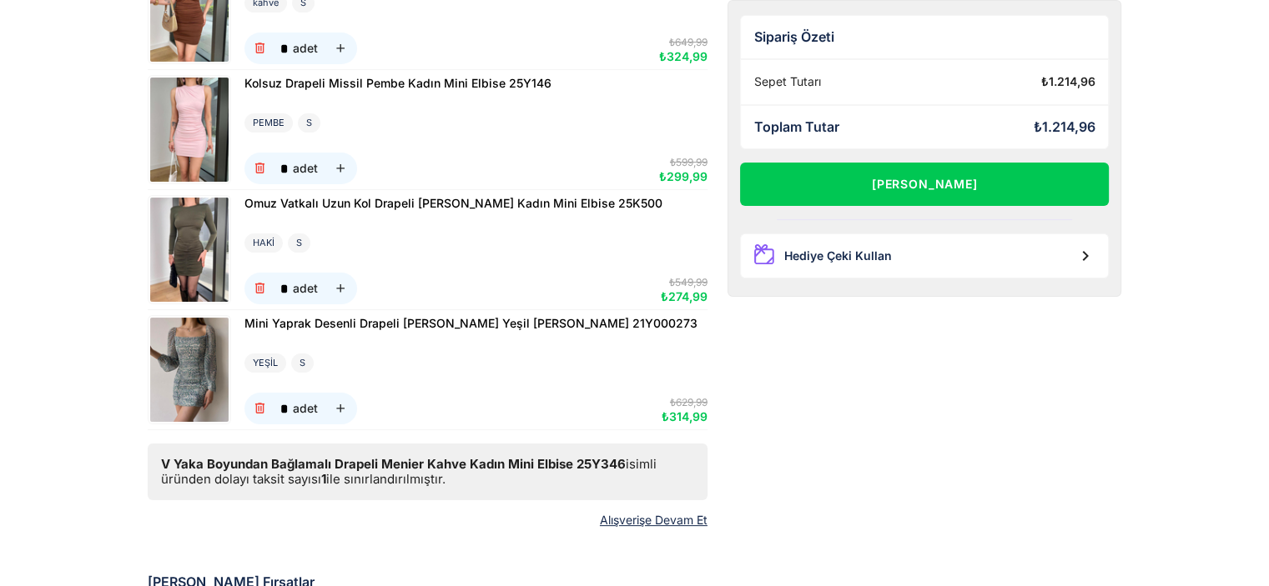
click at [209, 264] on img at bounding box center [189, 250] width 78 height 104
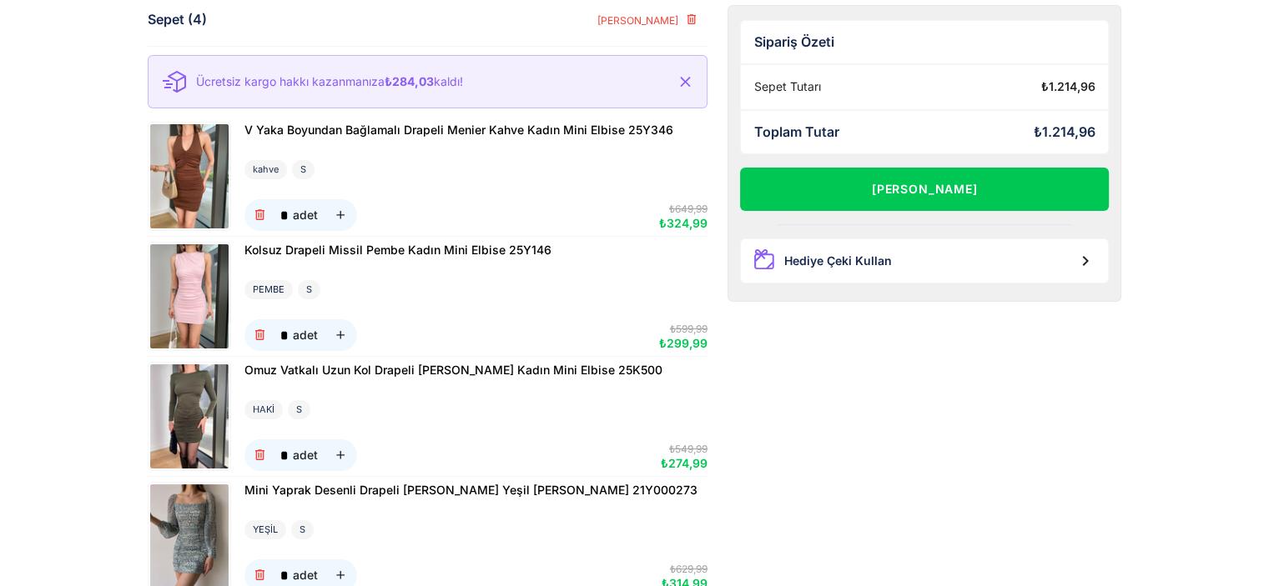
click at [209, 165] on img at bounding box center [189, 176] width 78 height 104
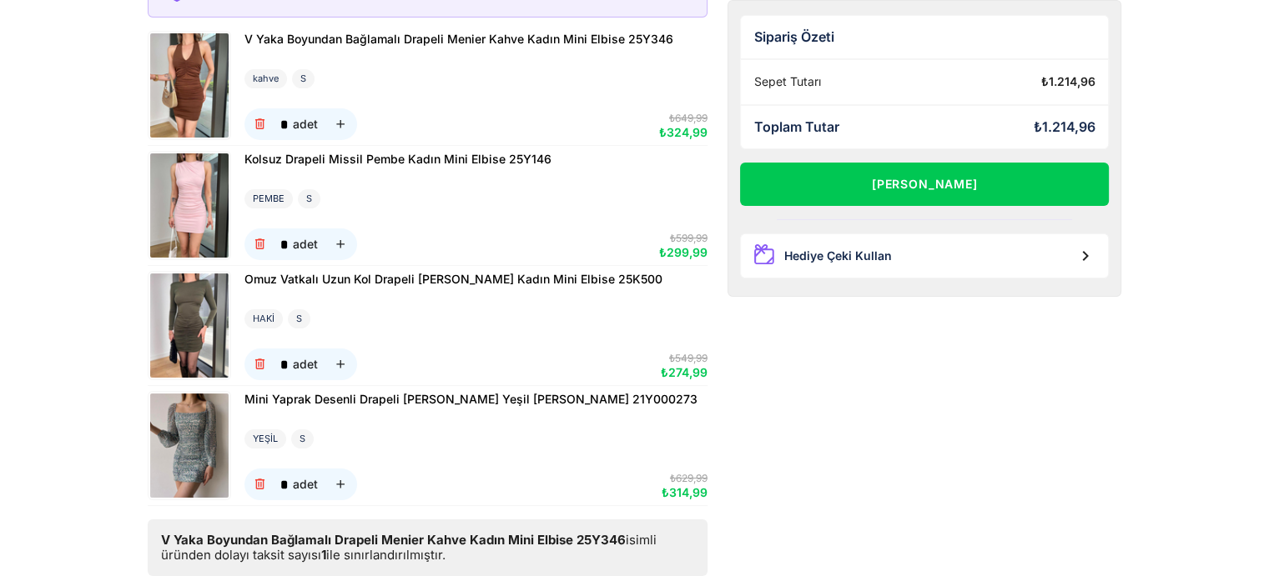
scroll to position [334, 0]
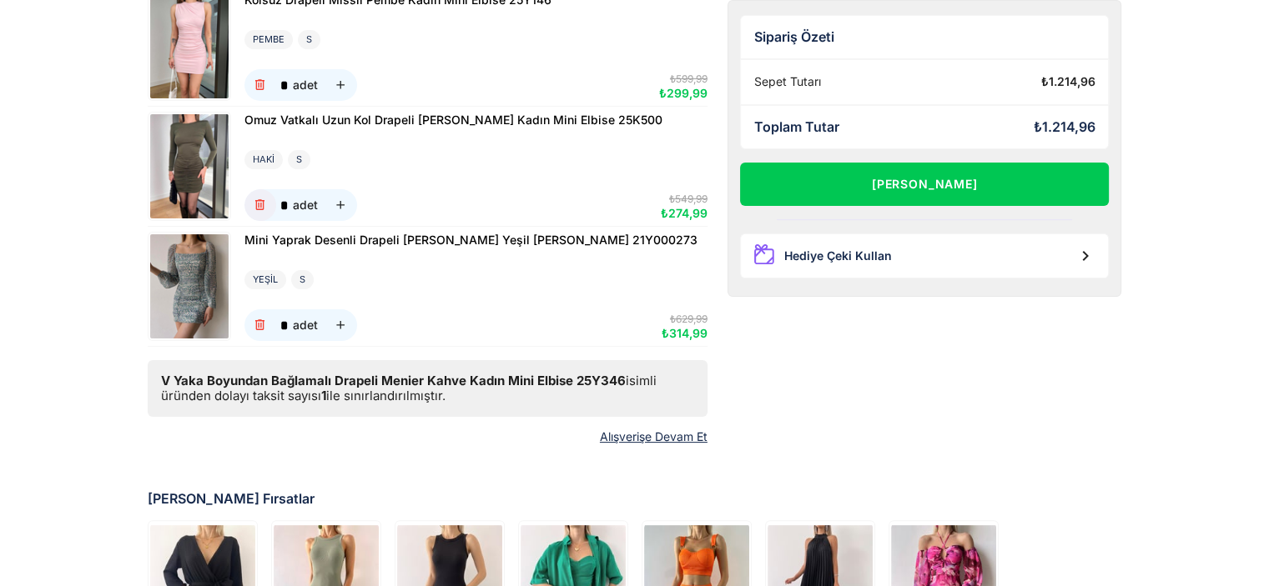
click at [257, 207] on icon "button" at bounding box center [260, 205] width 14 height 14
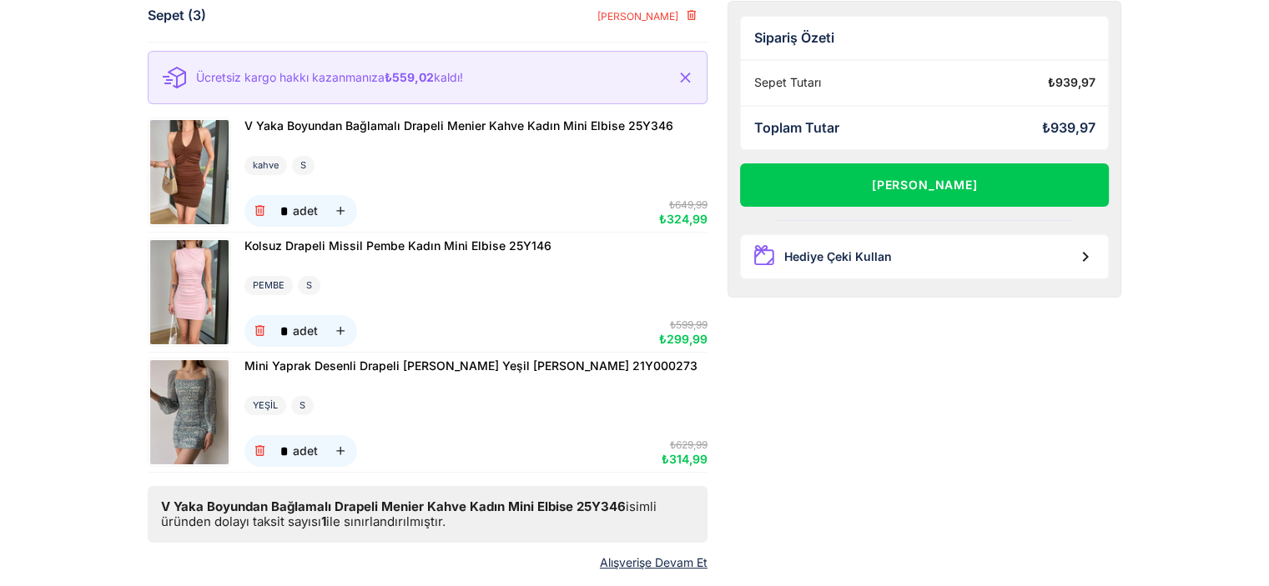
scroll to position [0, 0]
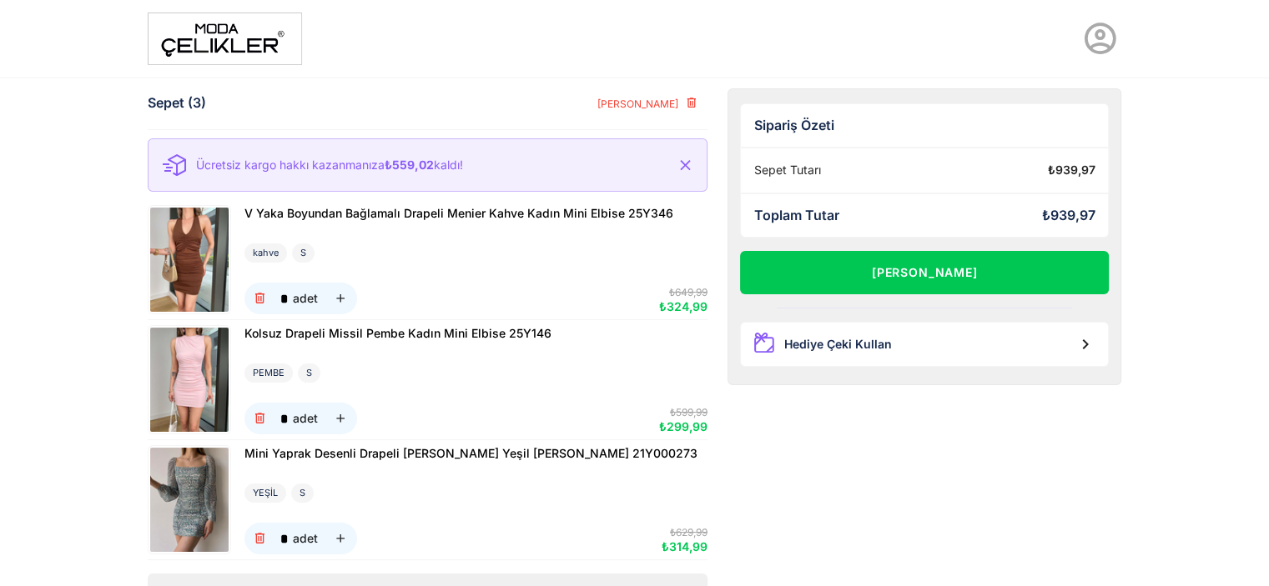
click at [209, 23] on img at bounding box center [225, 39] width 154 height 53
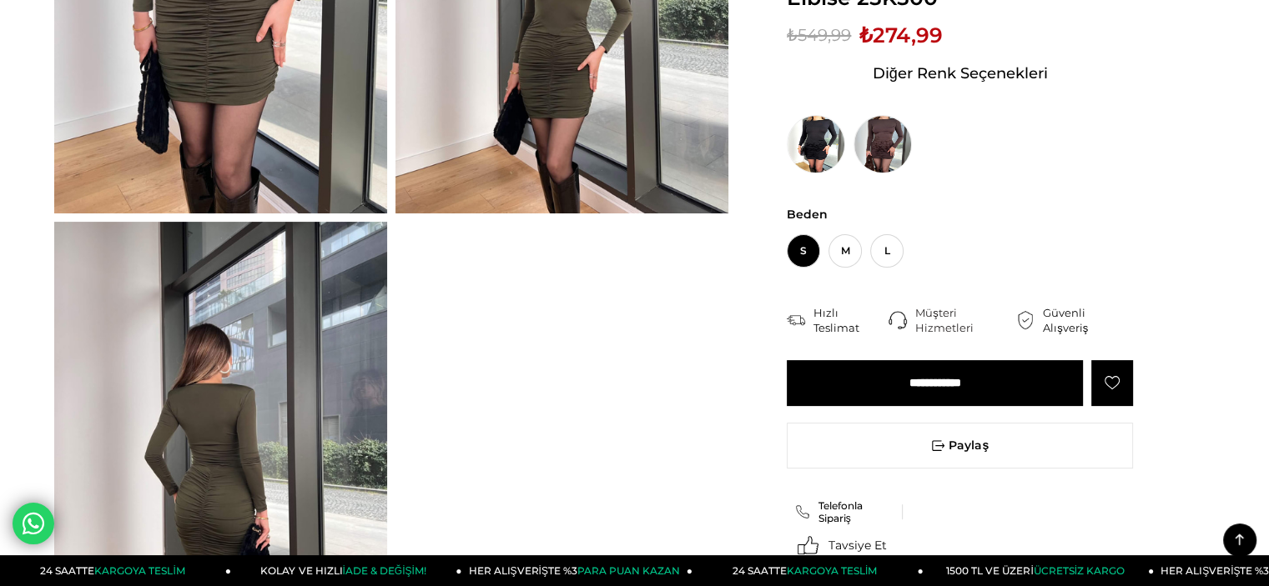
scroll to position [167, 0]
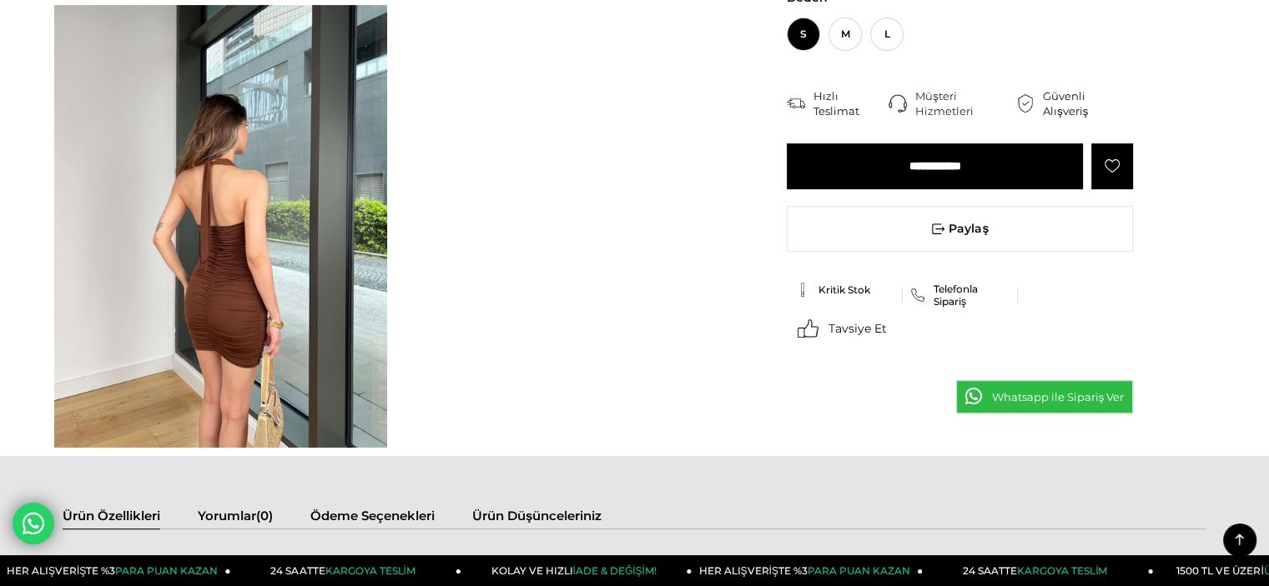
scroll to position [584, 0]
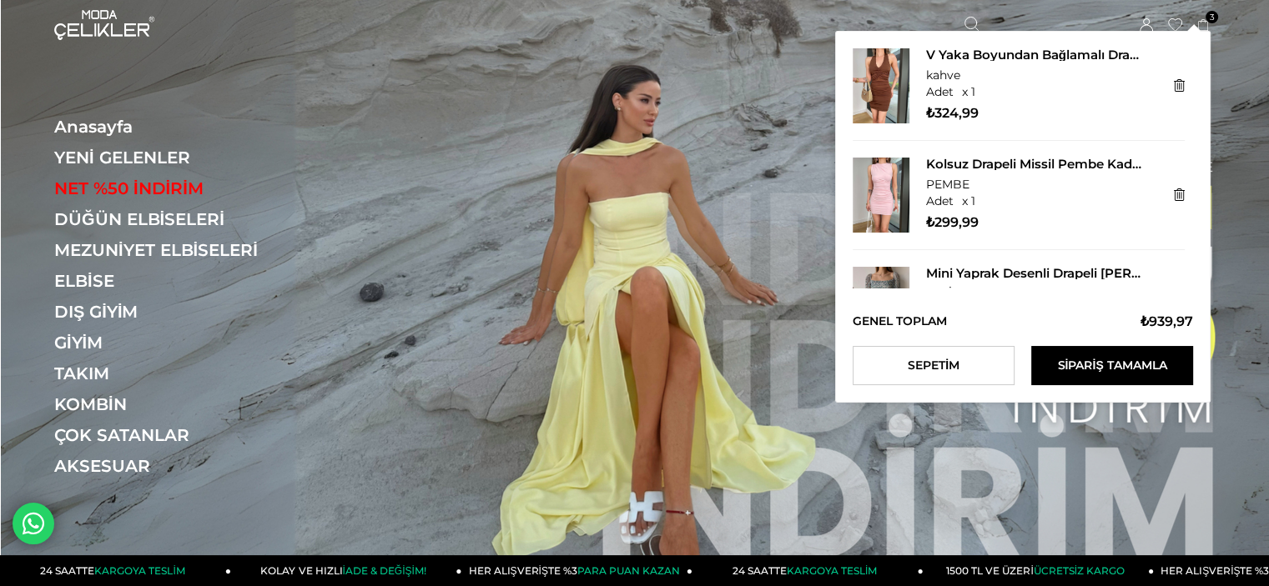
click at [1208, 27] on icon at bounding box center [1203, 25] width 13 height 13
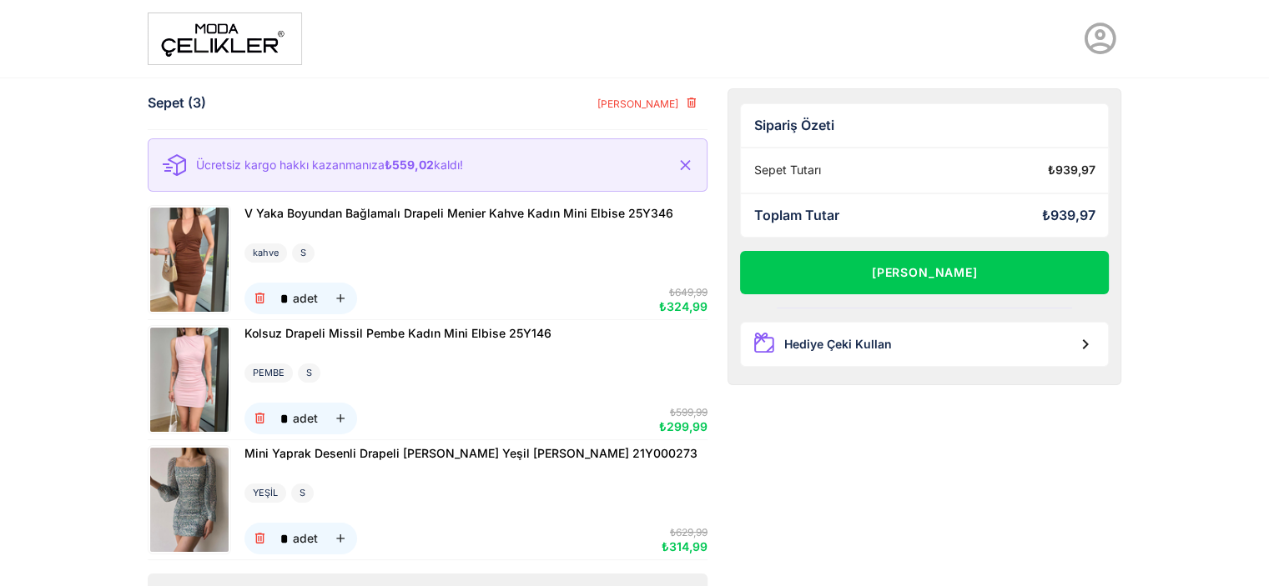
click at [193, 476] on img at bounding box center [189, 500] width 78 height 104
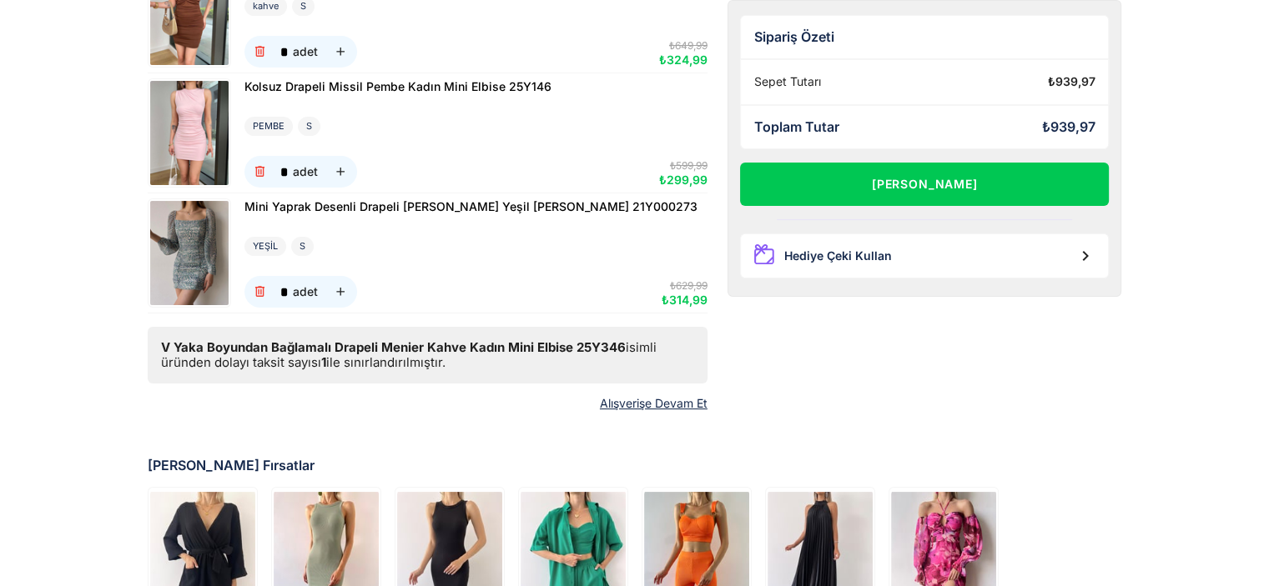
scroll to position [250, 0]
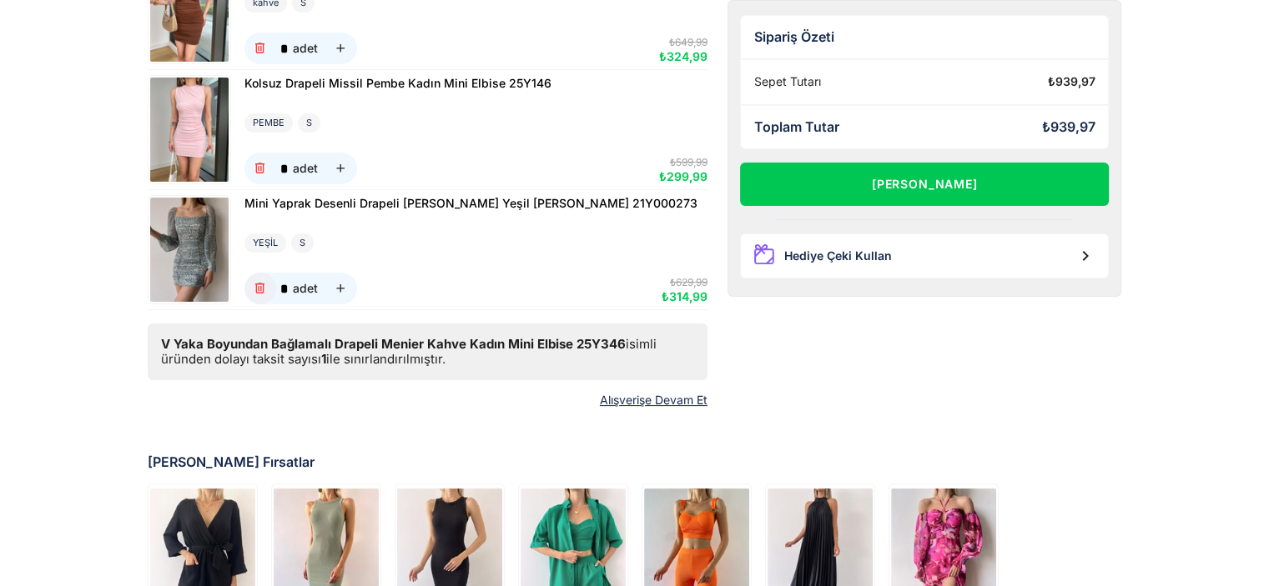
click at [257, 291] on icon "button" at bounding box center [260, 289] width 14 height 14
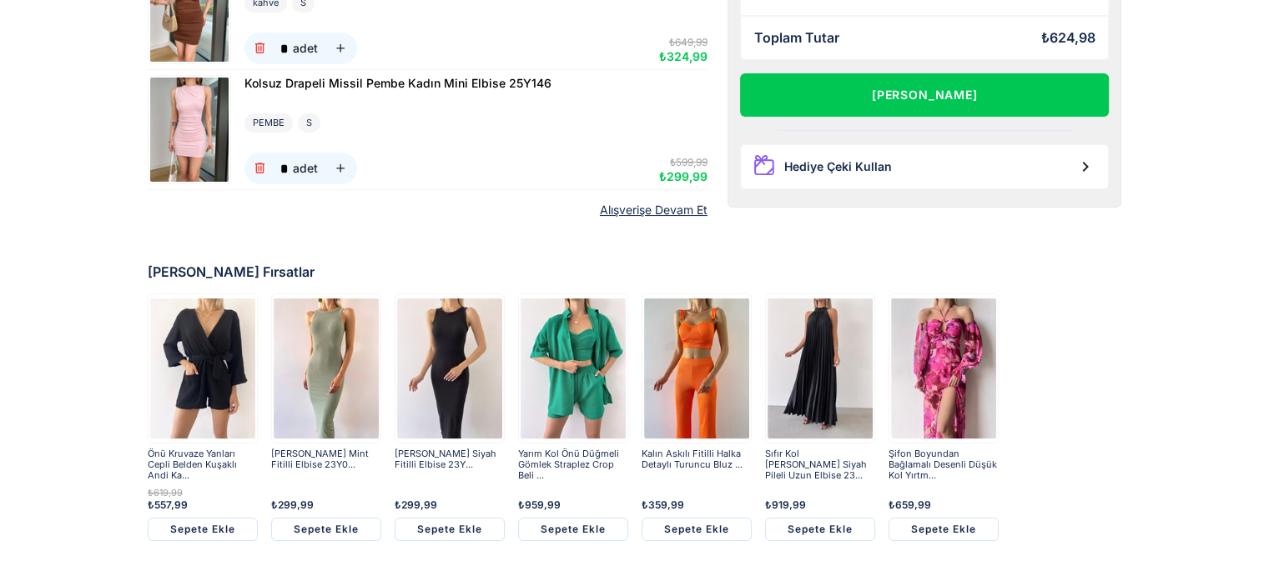
click at [1224, 381] on div "Sepet (2) Sepeti Temizle Ücretsiz kargo hakkı kazanmanıza ₺874,01 kaldı! V Yaka…" at bounding box center [634, 168] width 1269 height 837
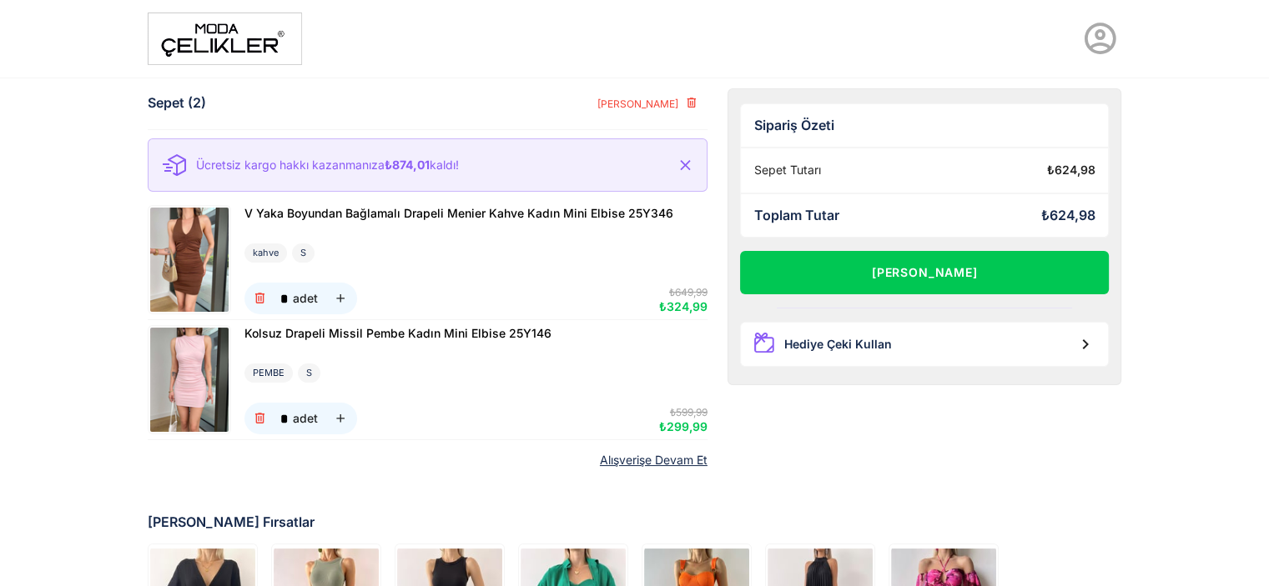
click at [689, 163] on icon "button" at bounding box center [685, 166] width 18 height 18
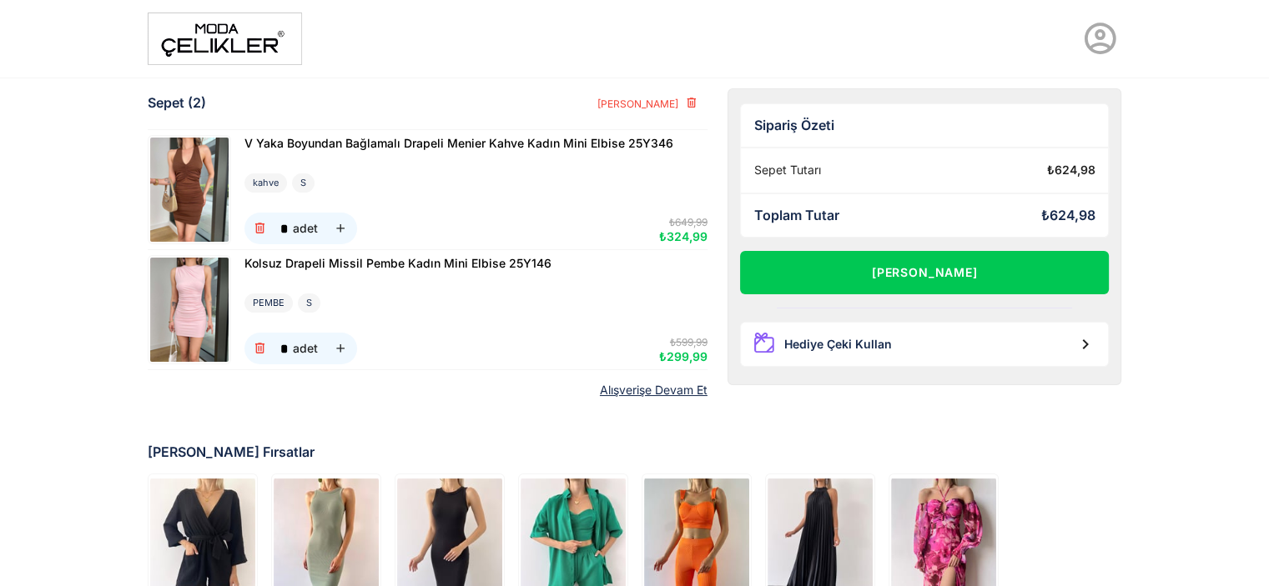
click at [225, 19] on img at bounding box center [225, 39] width 154 height 53
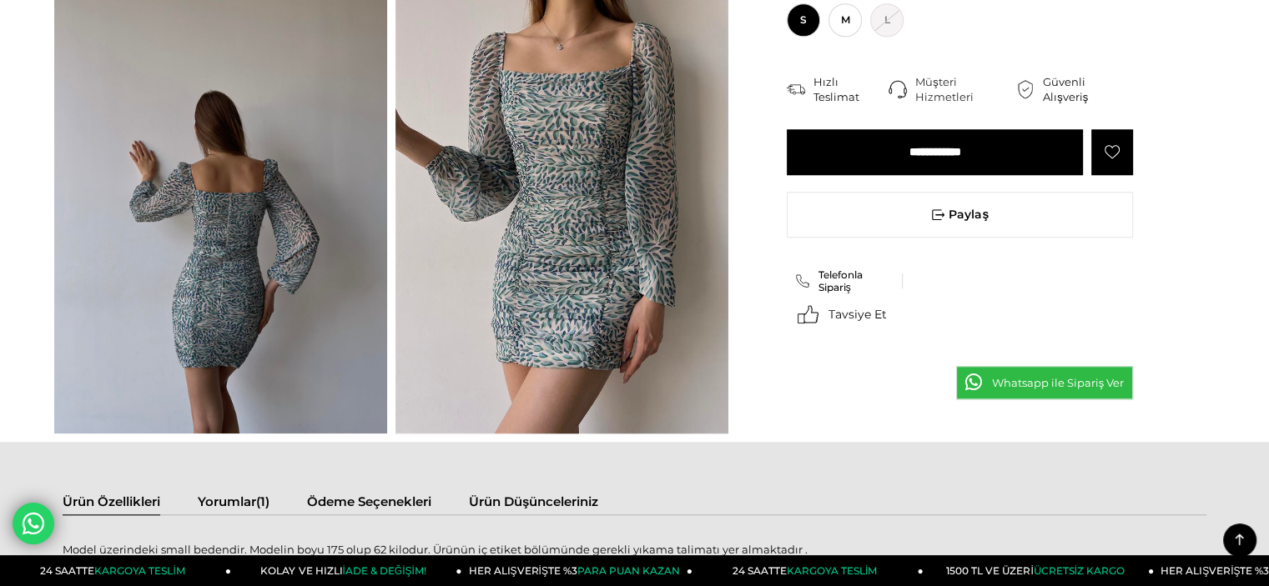
scroll to position [1501, 0]
